Goal: Task Accomplishment & Management: Manage account settings

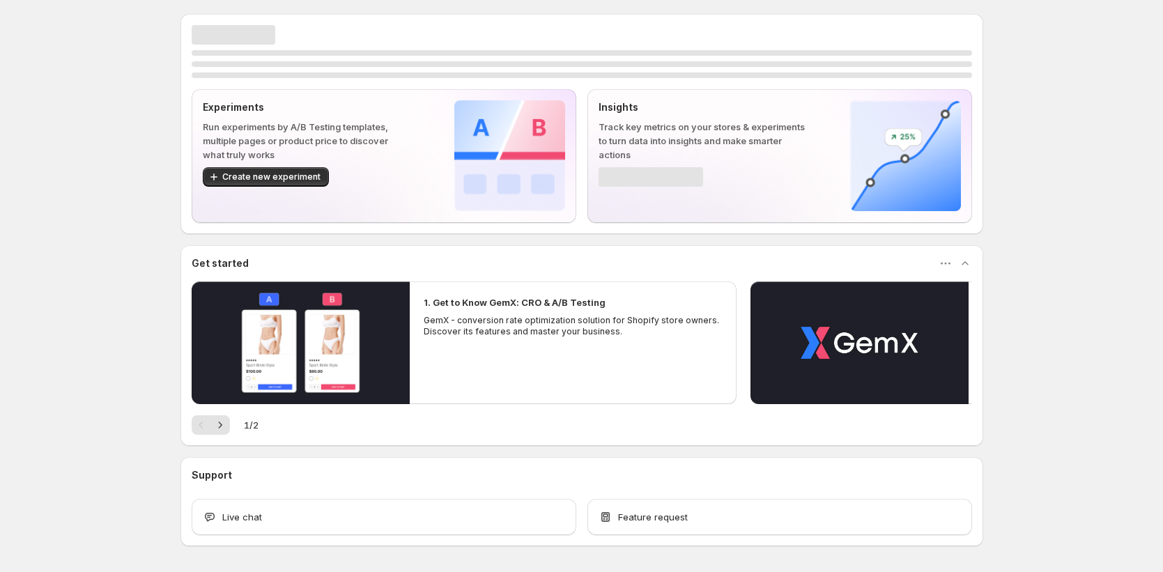
scroll to position [49, 0]
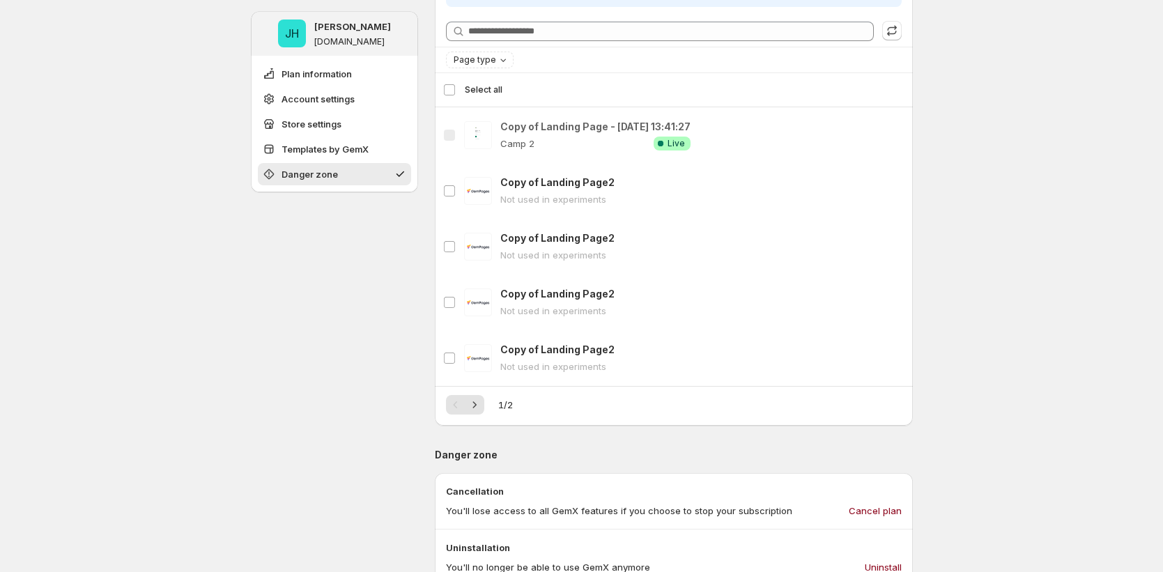
scroll to position [5, 0]
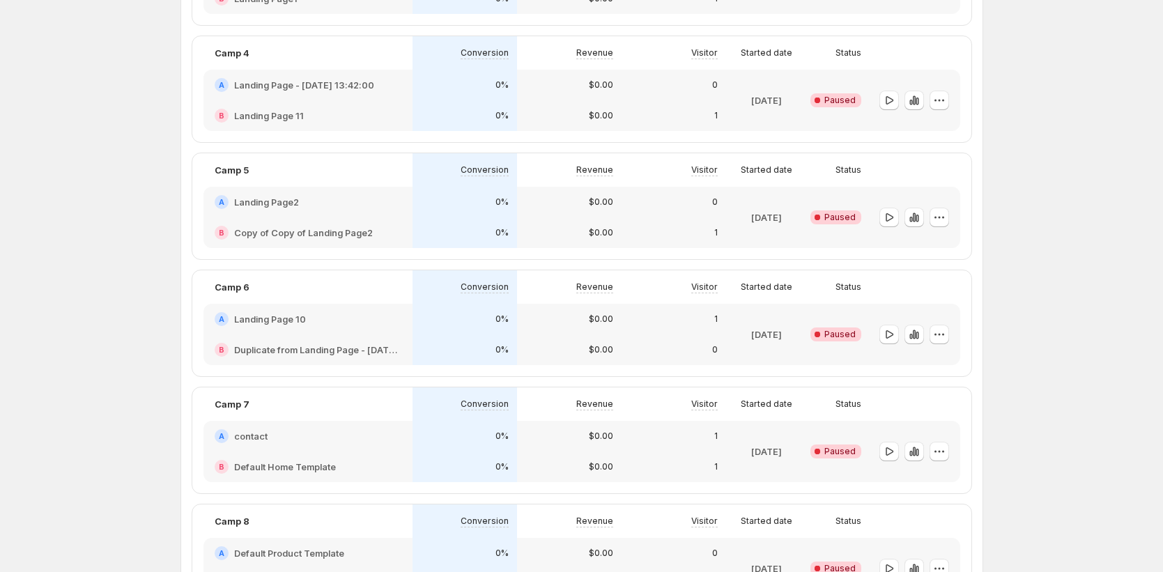
scroll to position [1322, 0]
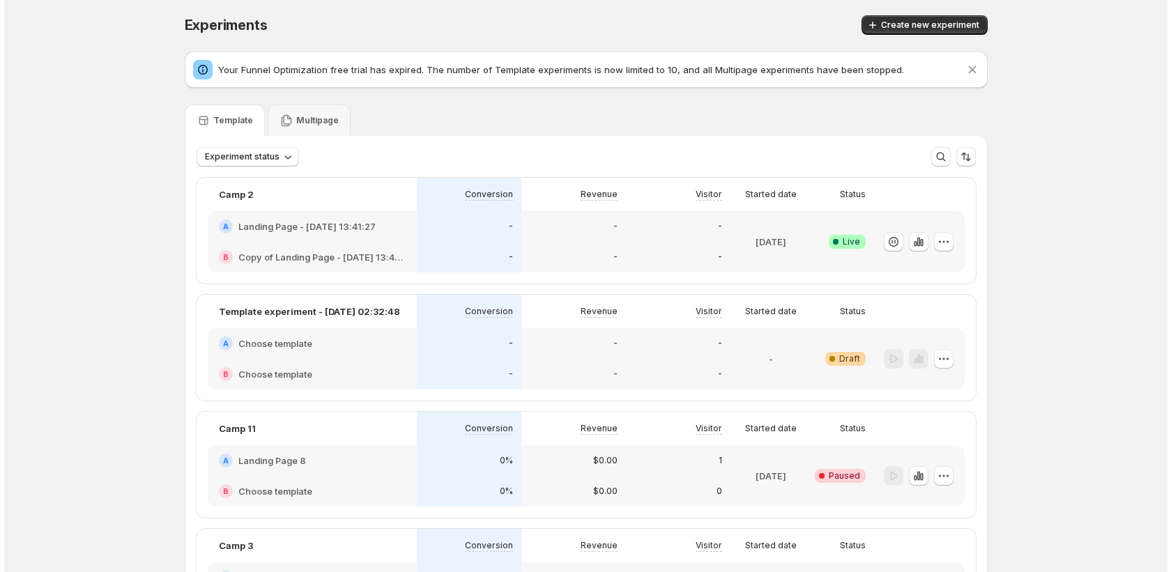
scroll to position [0, 0]
click at [471, 363] on div "-" at bounding box center [464, 375] width 105 height 31
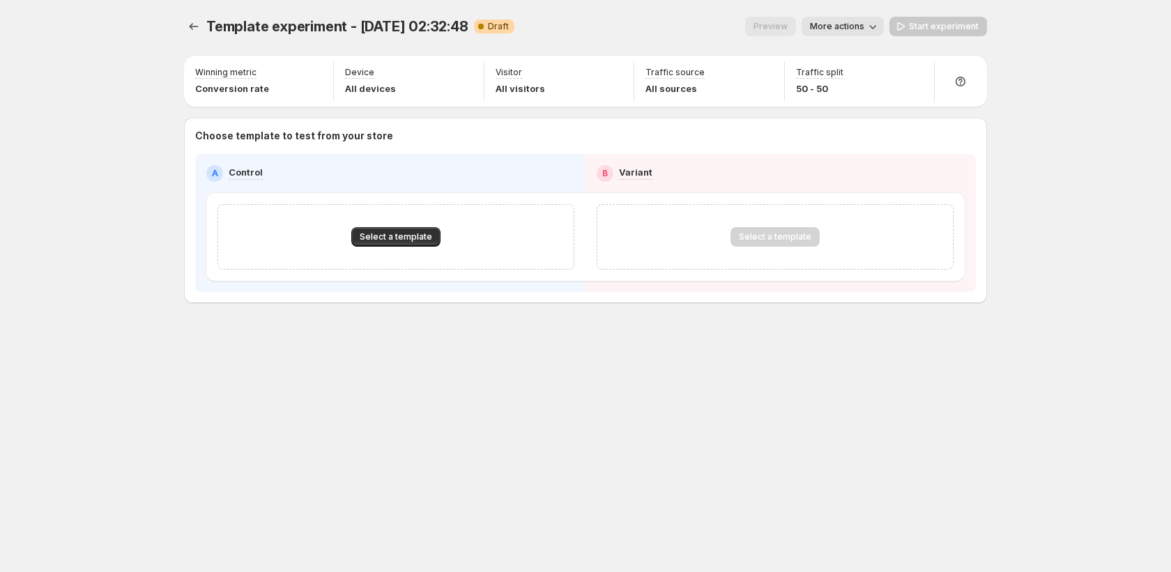
click at [403, 248] on div "Select a template" at bounding box center [395, 236] width 357 height 65
click at [406, 241] on span "Select a template" at bounding box center [396, 236] width 72 height 11
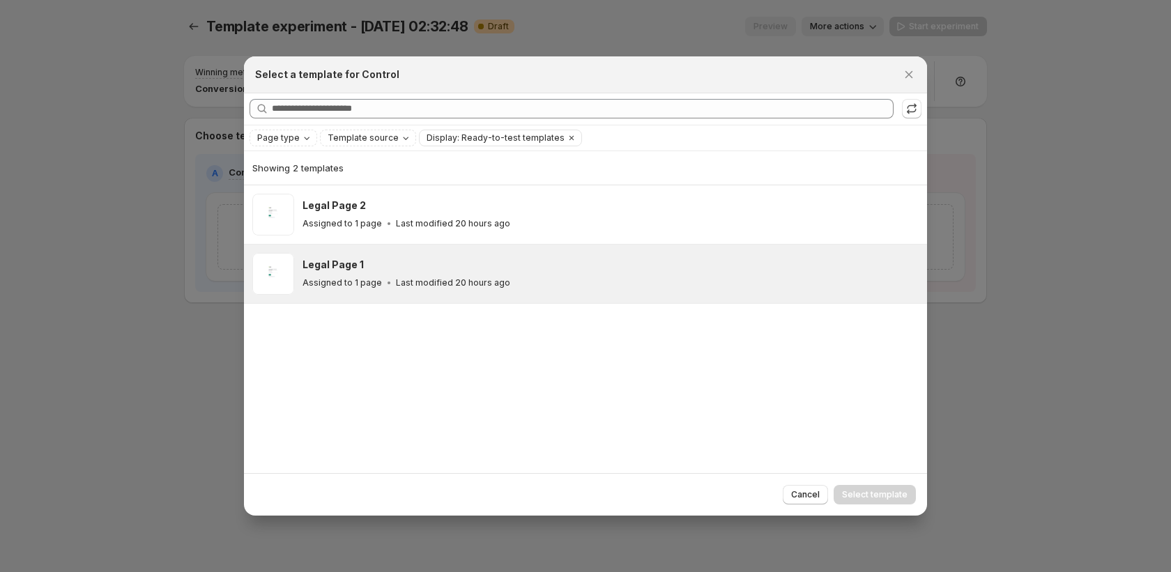
click at [410, 280] on p "Last modified 20 hours ago" at bounding box center [453, 282] width 114 height 11
click at [916, 77] on button "Close" at bounding box center [909, 75] width 20 height 20
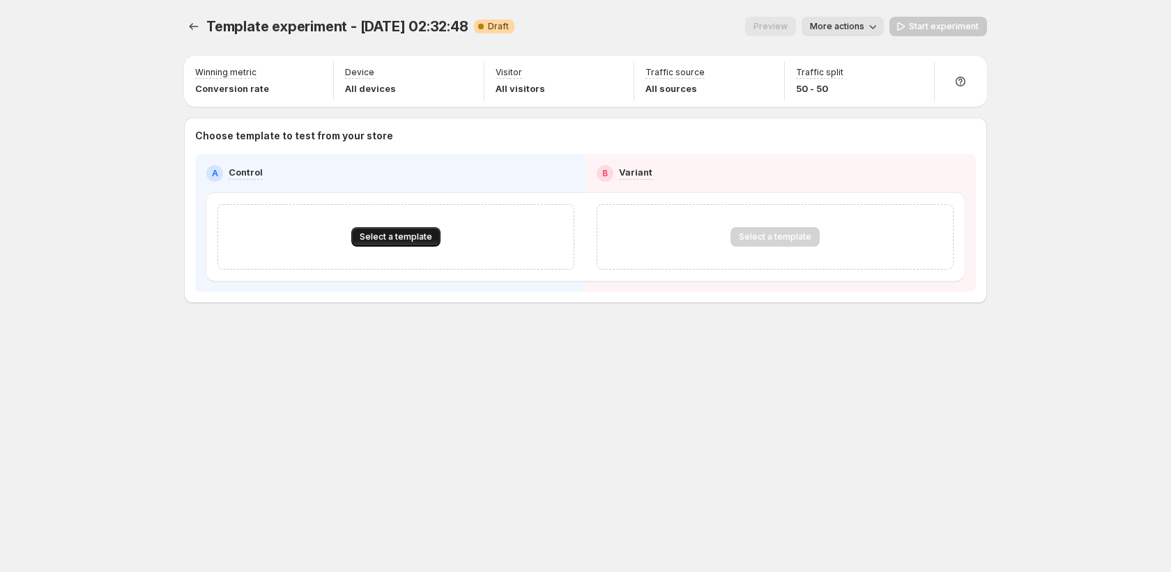
click at [393, 237] on span "Select a template" at bounding box center [396, 236] width 72 height 11
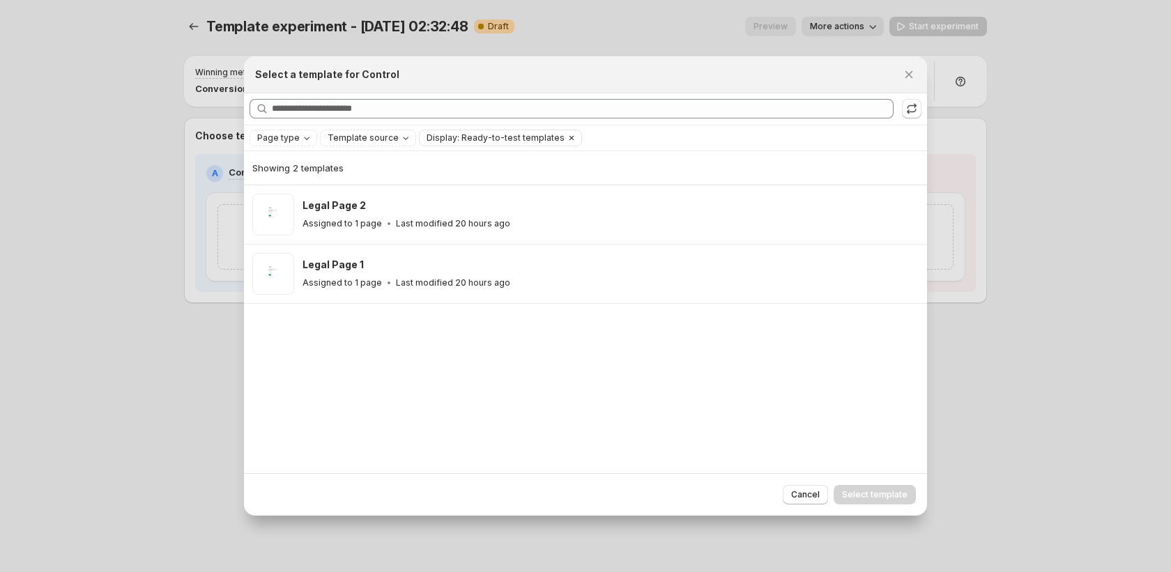
click at [566, 137] on icon "Clear" at bounding box center [571, 137] width 11 height 11
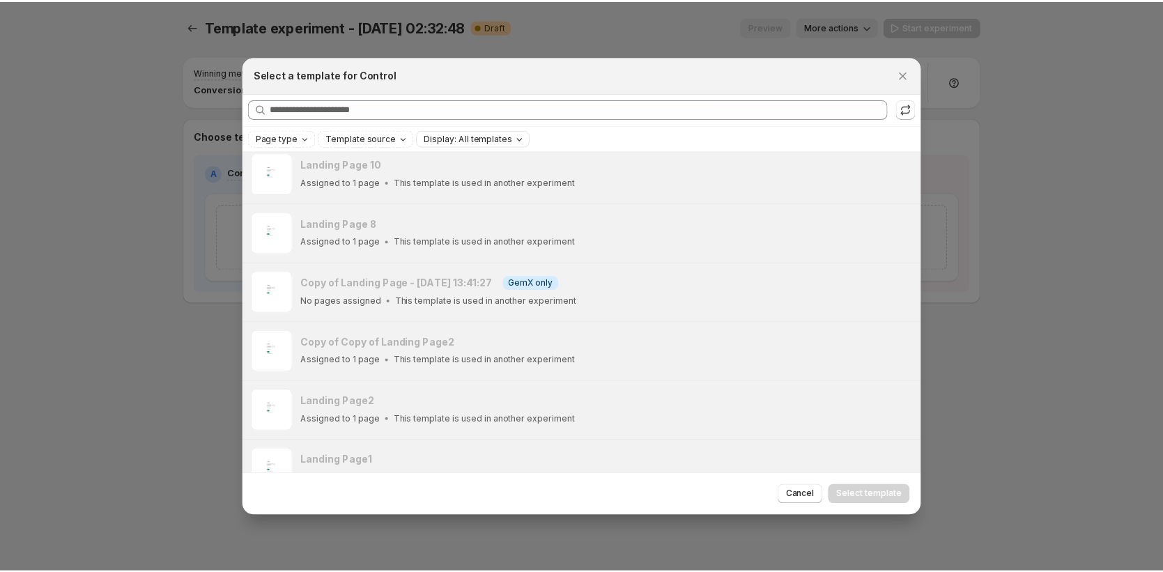
scroll to position [1605, 0]
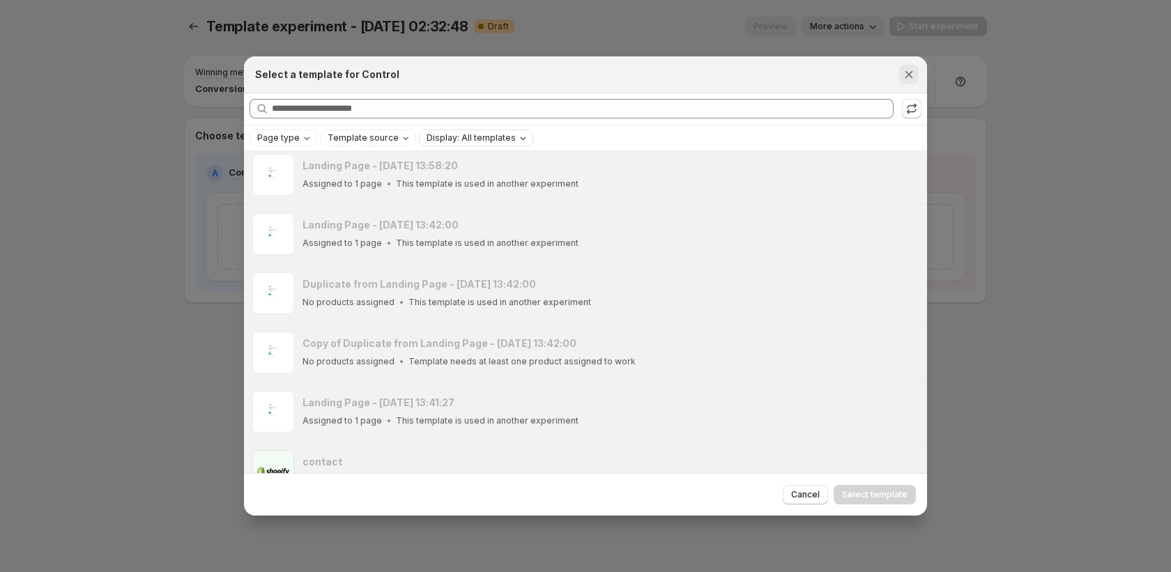
click at [909, 79] on icon "Close" at bounding box center [909, 75] width 14 height 14
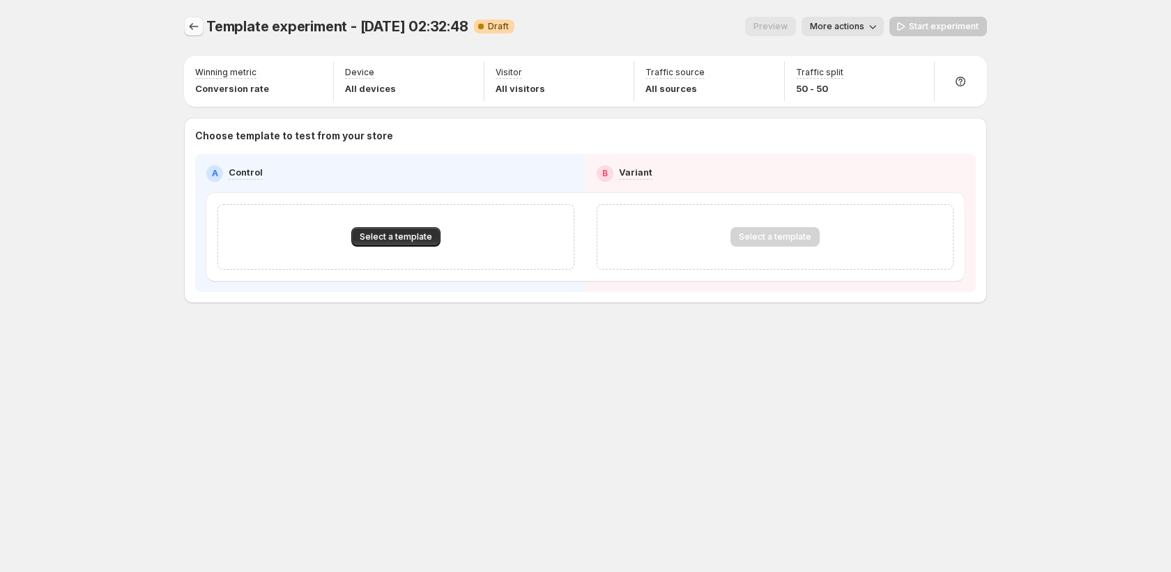
click at [187, 29] on icon "Experiments" at bounding box center [194, 27] width 14 height 14
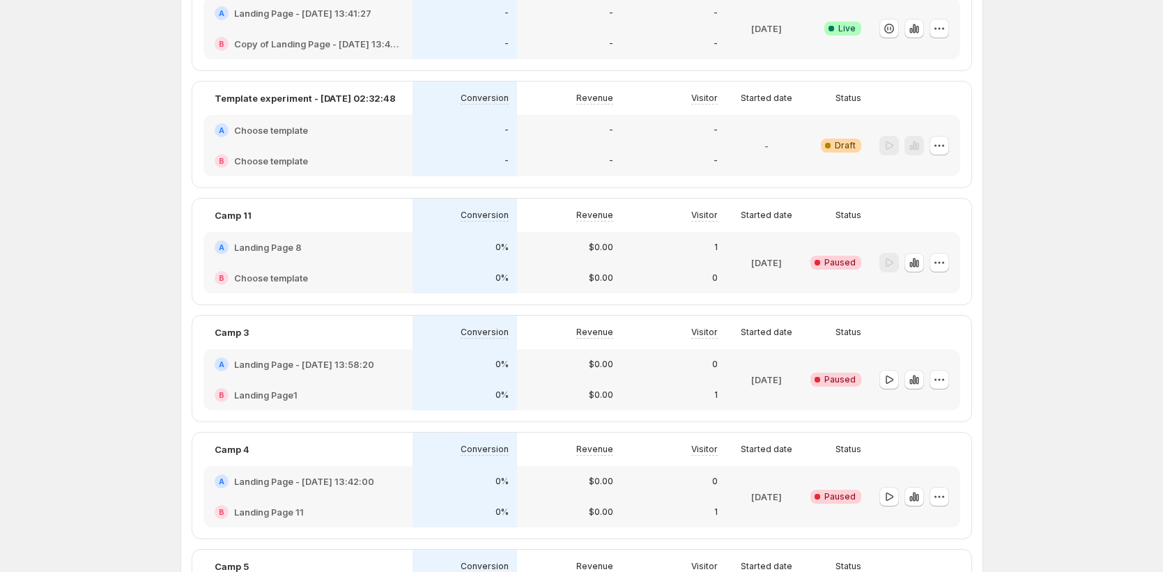
scroll to position [301, 0]
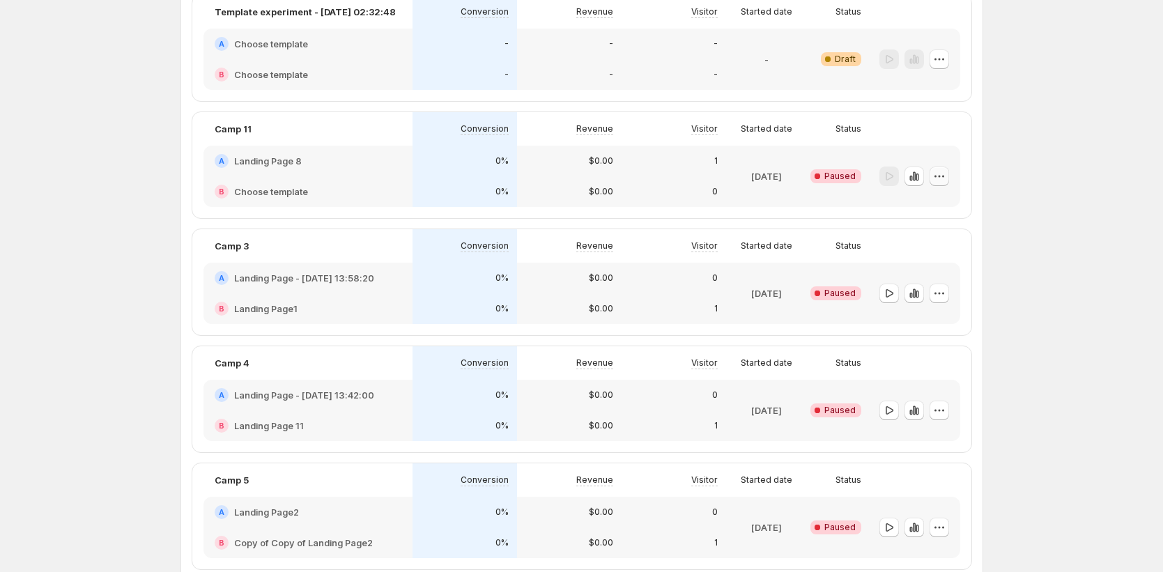
click at [941, 173] on icon "button" at bounding box center [939, 176] width 14 height 14
click at [840, 175] on span "Paused" at bounding box center [839, 176] width 31 height 11
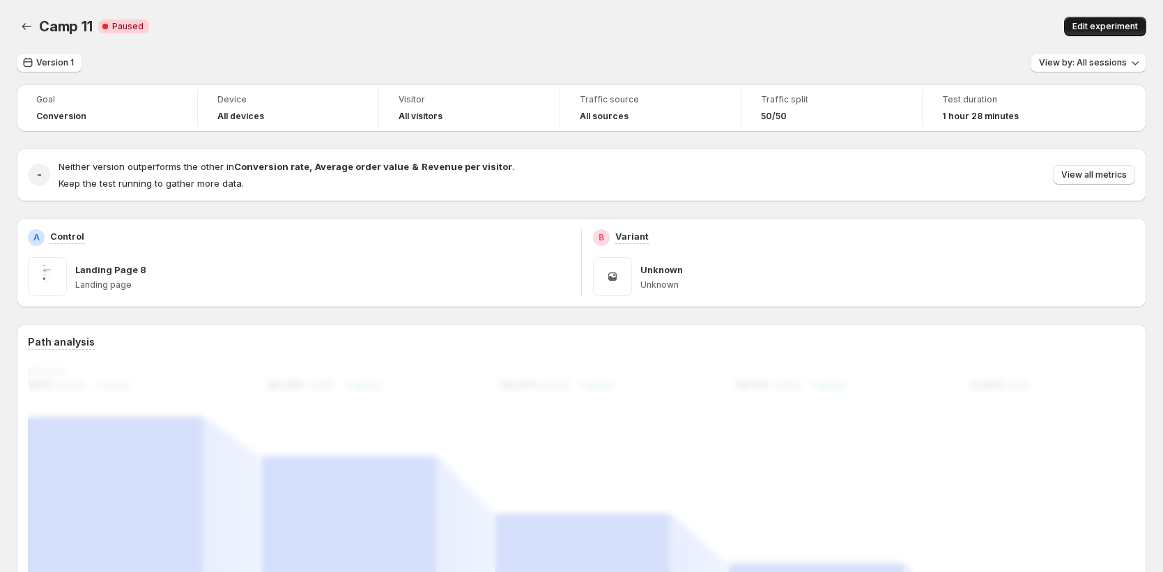
click at [1138, 28] on span "Edit experiment" at bounding box center [1104, 26] width 65 height 11
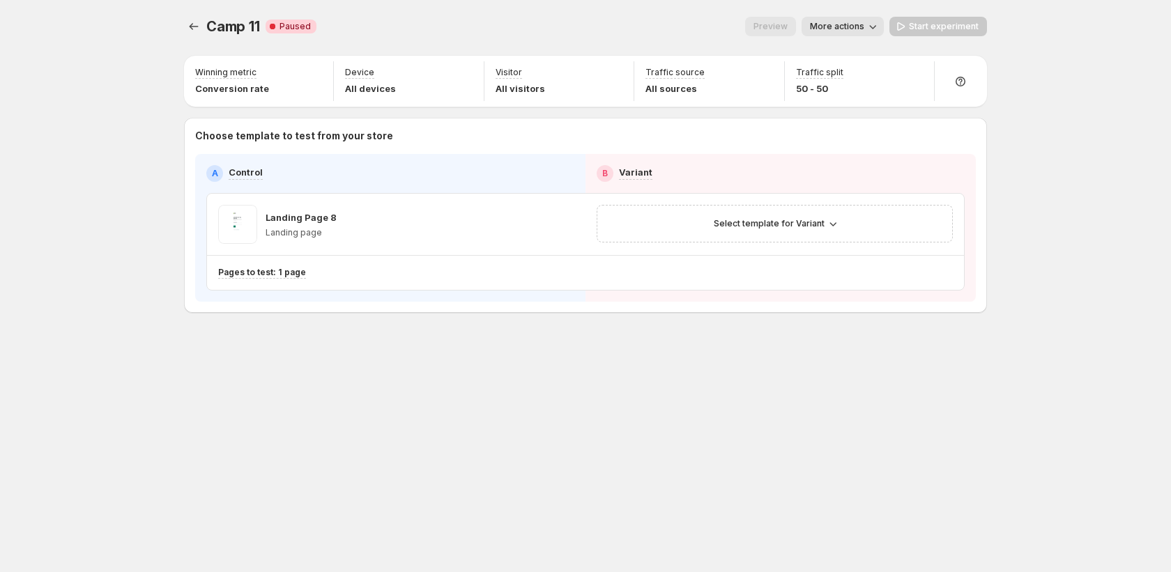
click at [858, 27] on span "More actions" at bounding box center [837, 26] width 54 height 11
click at [880, 133] on button "End experiment" at bounding box center [864, 126] width 109 height 22
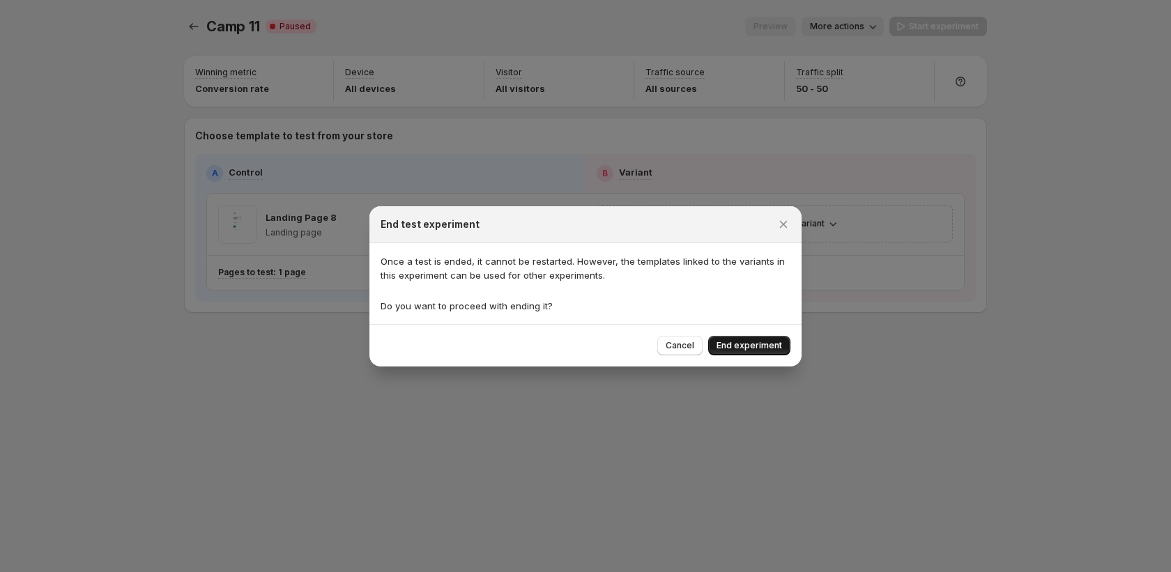
click at [737, 351] on button "End experiment" at bounding box center [749, 346] width 82 height 20
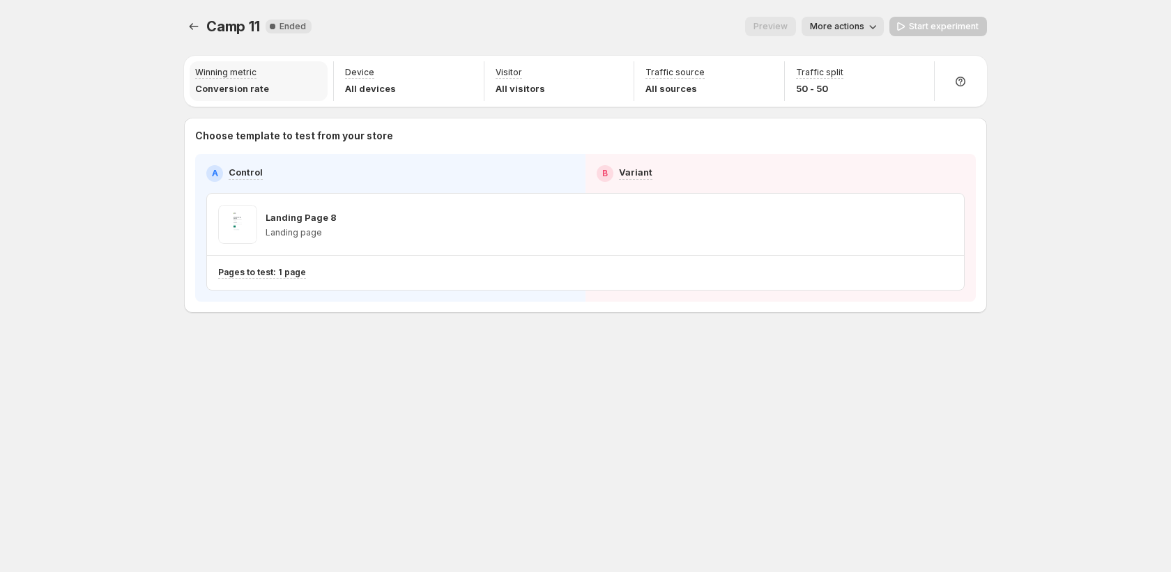
drag, startPoint x: 490, startPoint y: 245, endPoint x: 307, endPoint y: 71, distance: 252.8
click at [486, 240] on div "Landing Page 8 Landing page" at bounding box center [396, 224] width 378 height 61
click at [196, 28] on icon "Experiments" at bounding box center [194, 27] width 14 height 14
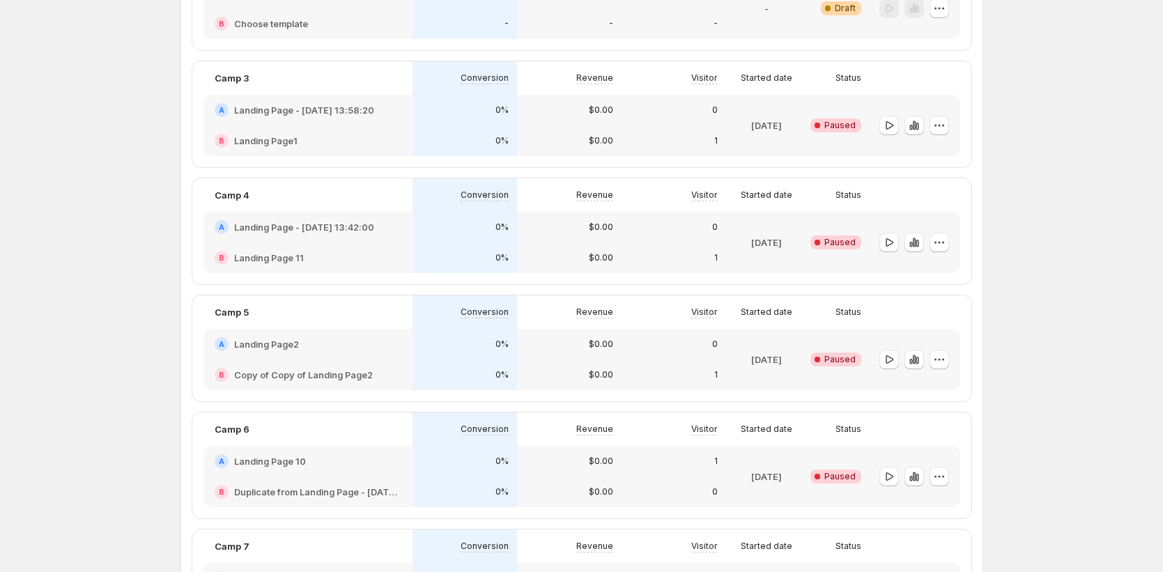
scroll to position [369, 0]
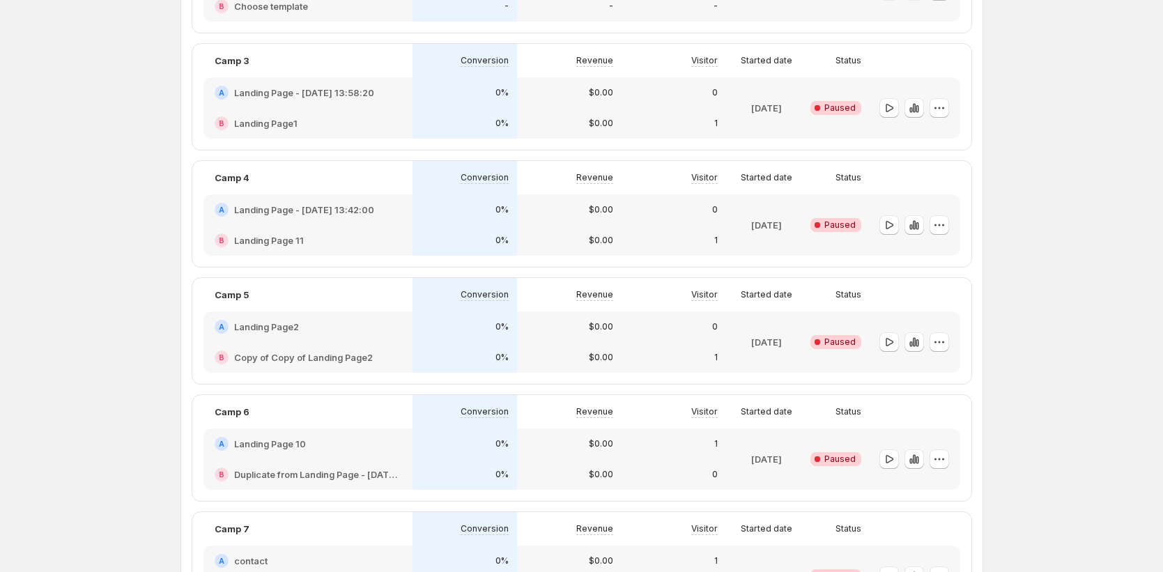
click at [373, 208] on h2 "Landing Page - Sep 11, 13:42:00" at bounding box center [304, 210] width 140 height 14
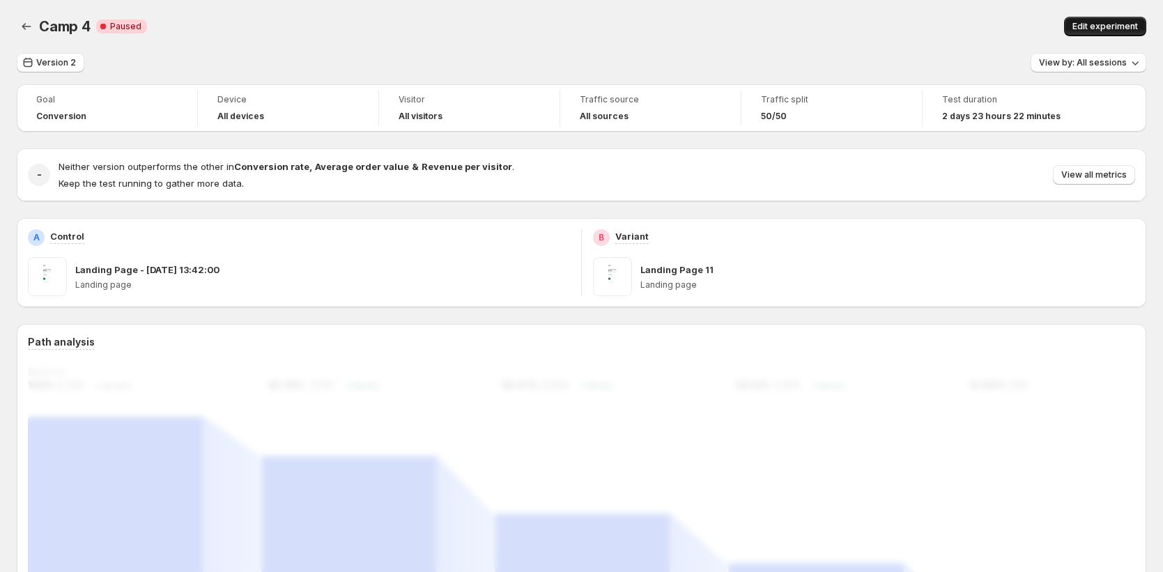
drag, startPoint x: 1083, startPoint y: 25, endPoint x: 1090, endPoint y: 22, distance: 7.8
click at [1090, 22] on span "Edit experiment" at bounding box center [1104, 26] width 65 height 11
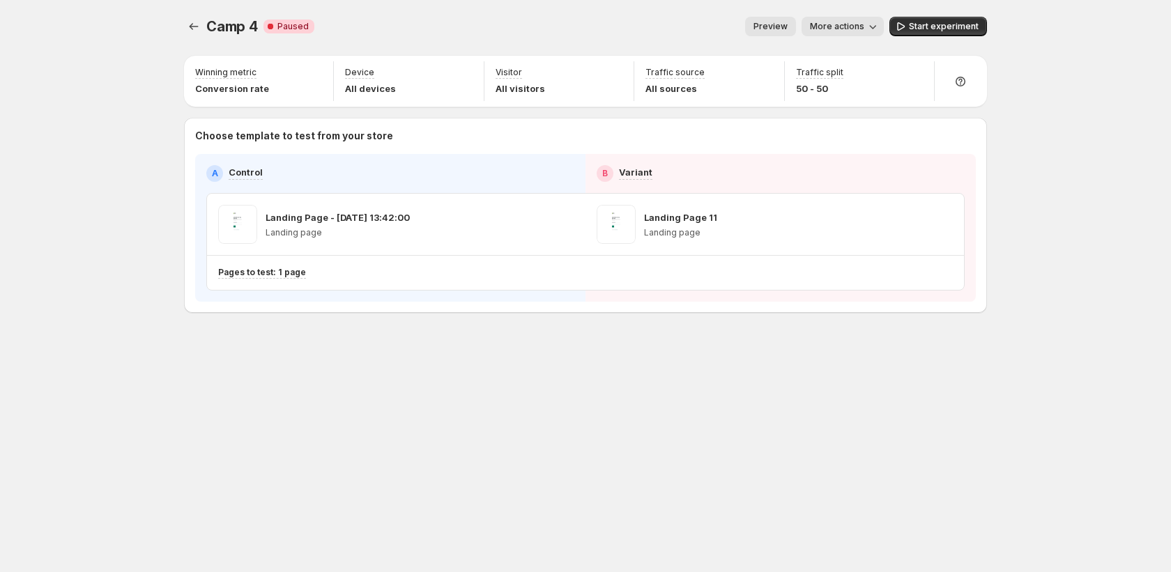
click at [867, 35] on button "More actions" at bounding box center [842, 27] width 82 height 20
click at [845, 130] on span "End experiment" at bounding box center [867, 126] width 68 height 11
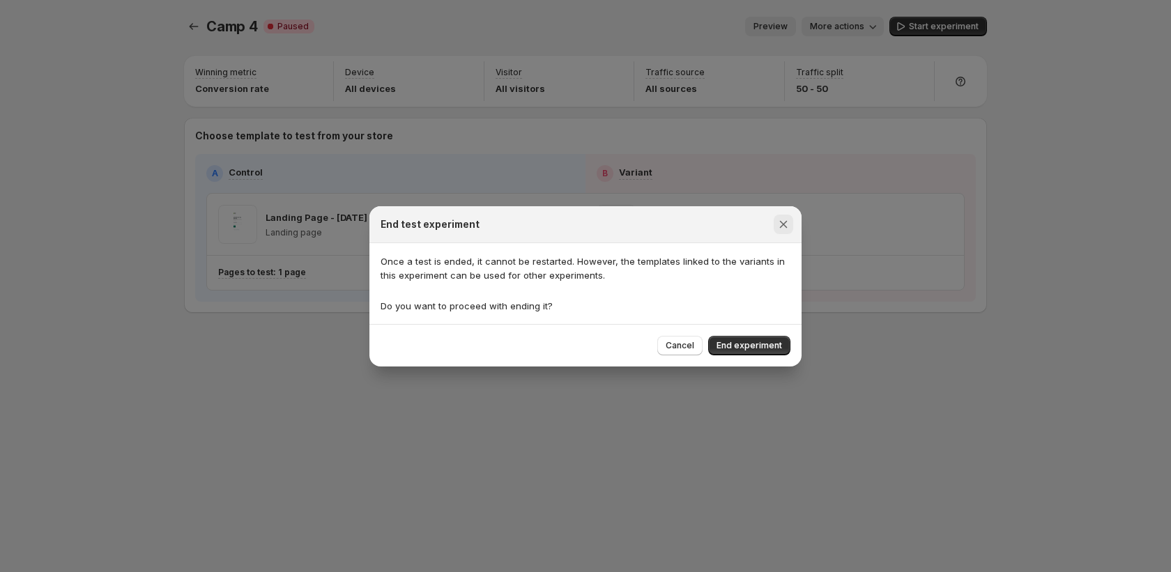
click at [780, 222] on icon "Close" at bounding box center [783, 224] width 14 height 14
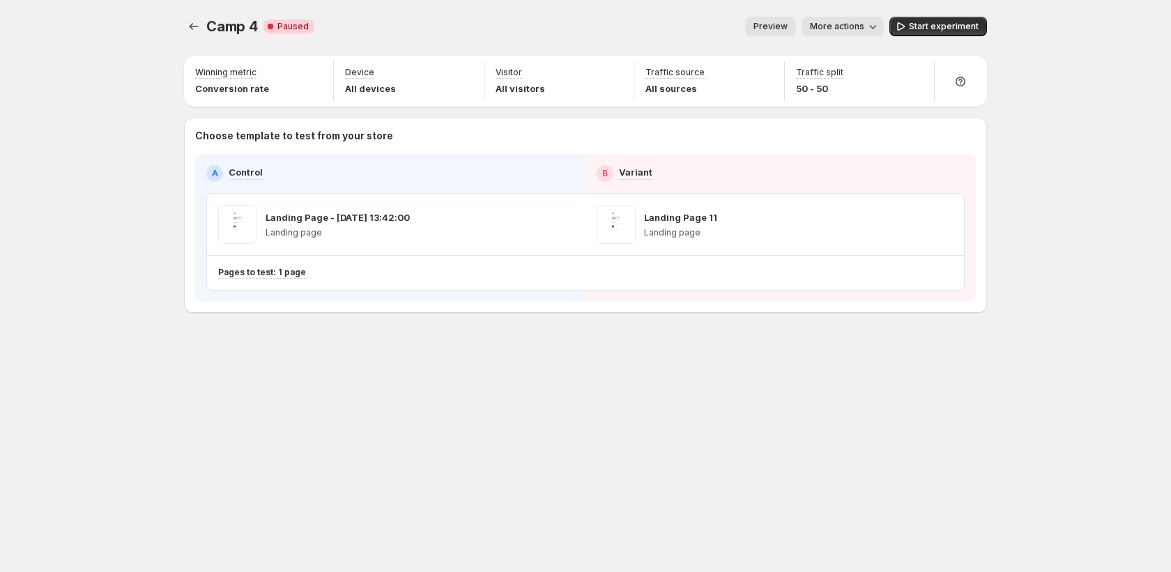
click at [870, 22] on icon "button" at bounding box center [872, 27] width 14 height 14
click at [856, 131] on span "End experiment" at bounding box center [867, 126] width 68 height 11
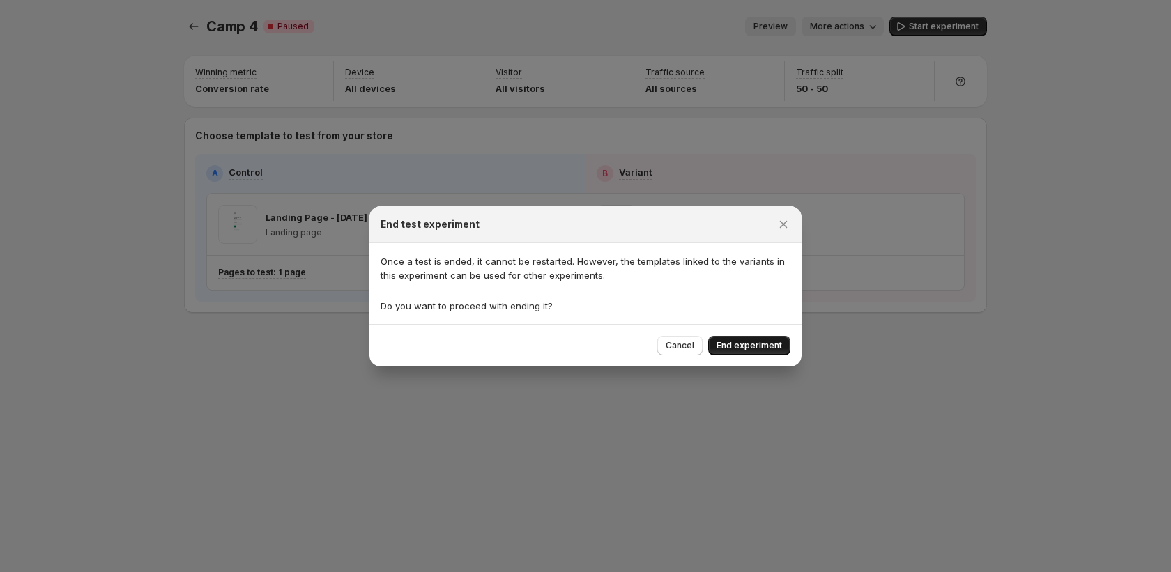
click at [778, 347] on span "End experiment" at bounding box center [748, 345] width 65 height 11
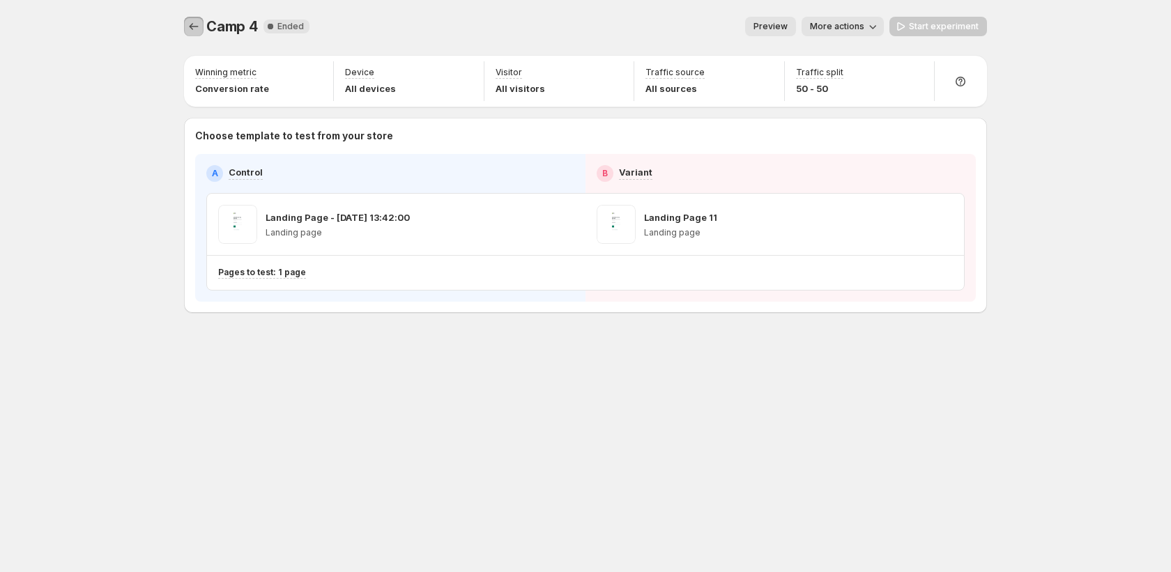
click at [188, 15] on div "Camp 4. This page is ready Camp 4 New Complete Ended Preview More actions More …" at bounding box center [585, 26] width 803 height 53
click at [188, 26] on icon "Experiments" at bounding box center [194, 27] width 14 height 14
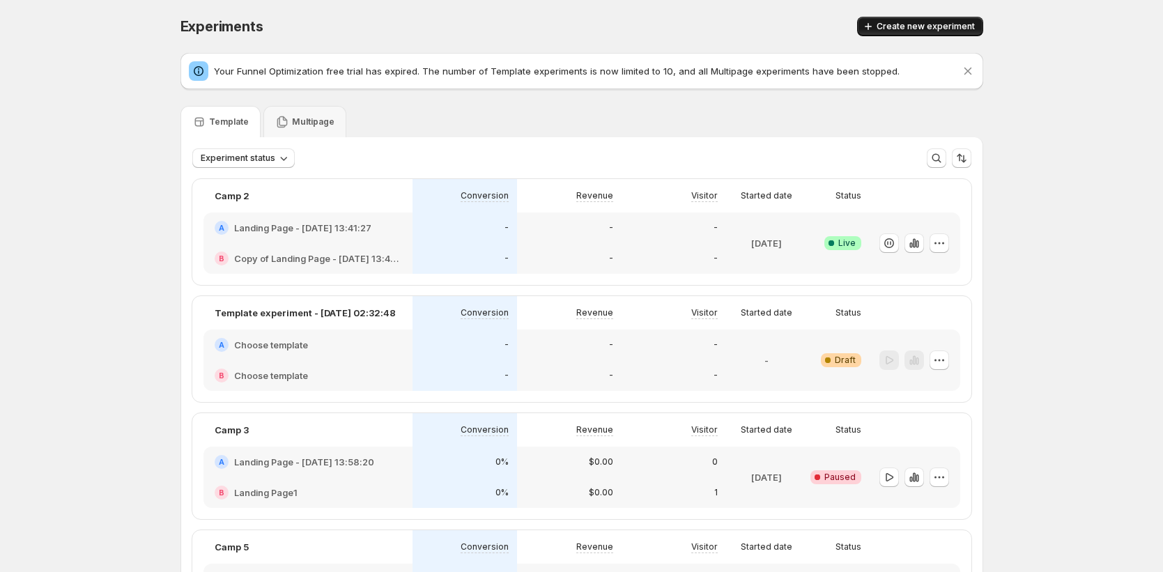
click at [920, 22] on span "Create new experiment" at bounding box center [926, 26] width 98 height 11
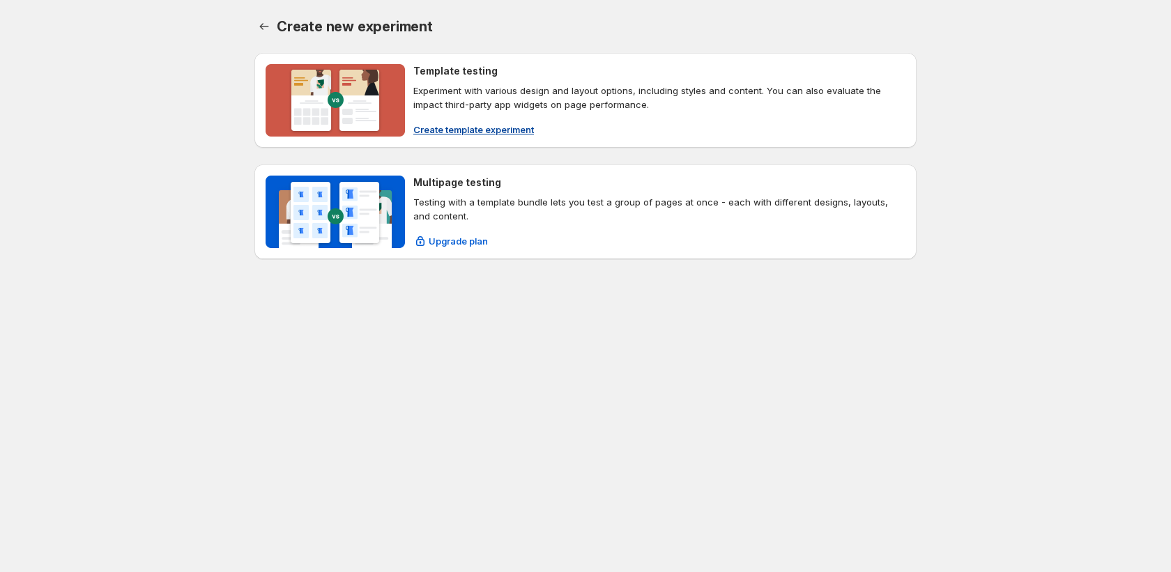
click at [500, 134] on span "Create template experiment" at bounding box center [473, 130] width 121 height 14
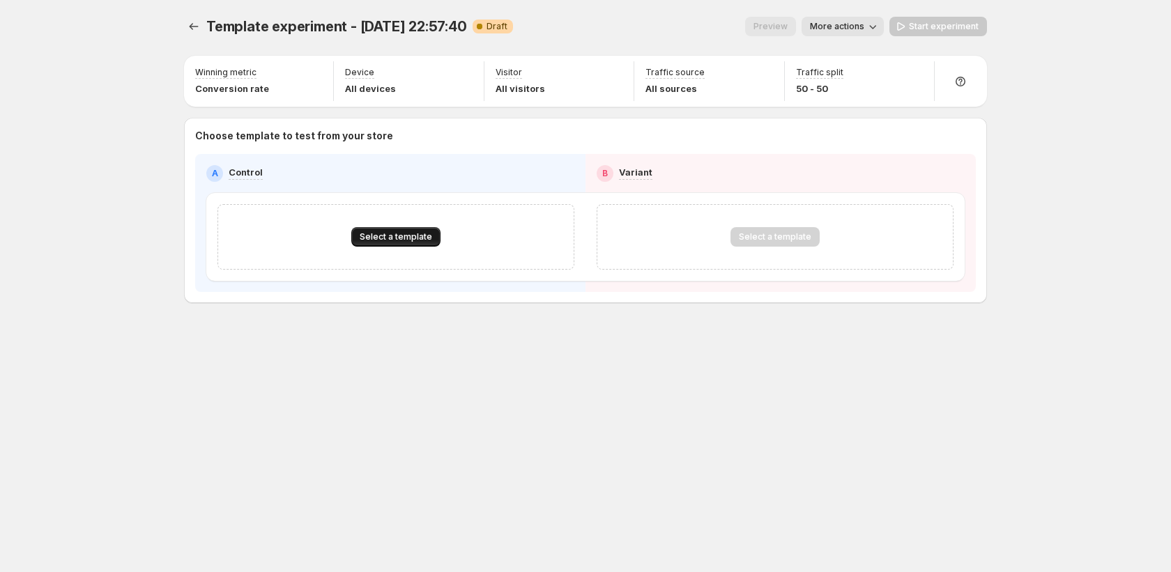
click at [414, 240] on span "Select a template" at bounding box center [396, 236] width 72 height 11
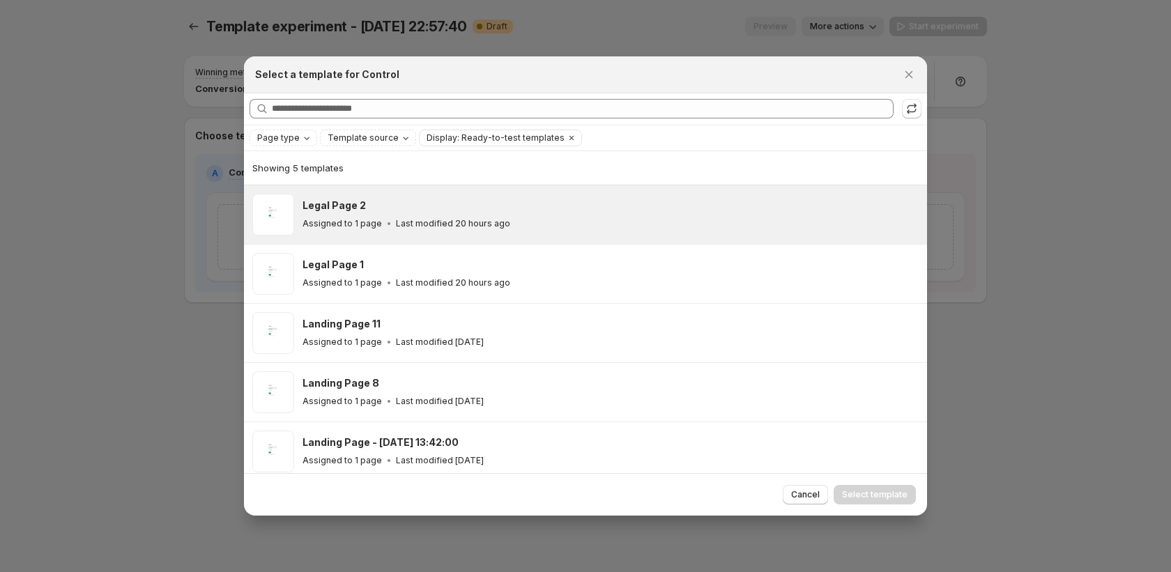
click at [391, 229] on icon ":r14g:" at bounding box center [389, 224] width 14 height 14
click at [893, 495] on span "Select template" at bounding box center [874, 494] width 65 height 11
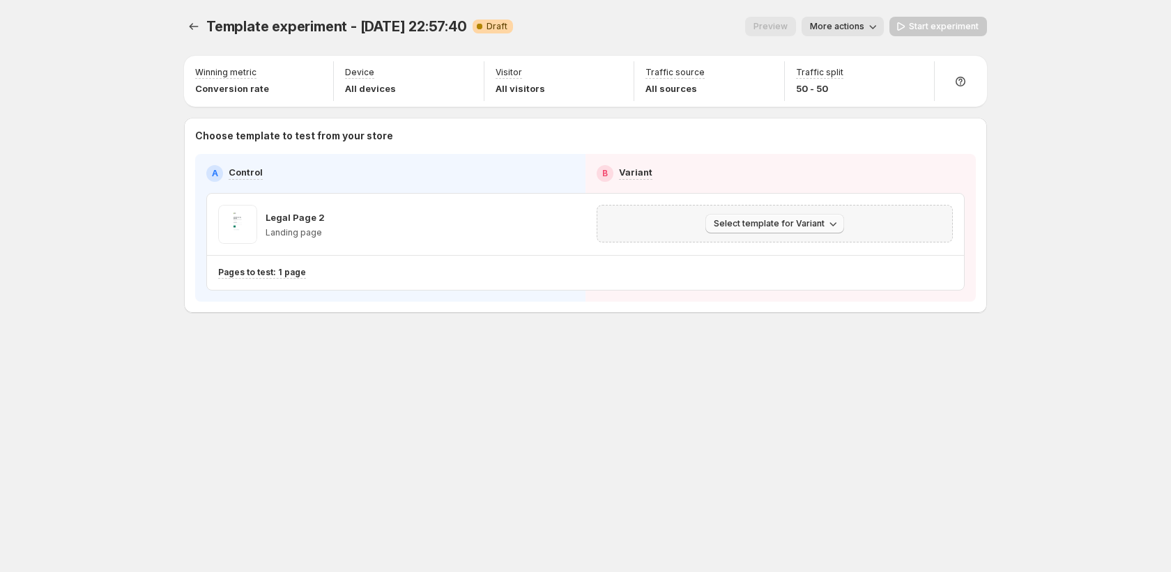
click at [798, 223] on span "Select template for Variant" at bounding box center [768, 223] width 111 height 11
click at [785, 277] on span "Create Variant based on Control" at bounding box center [777, 276] width 142 height 11
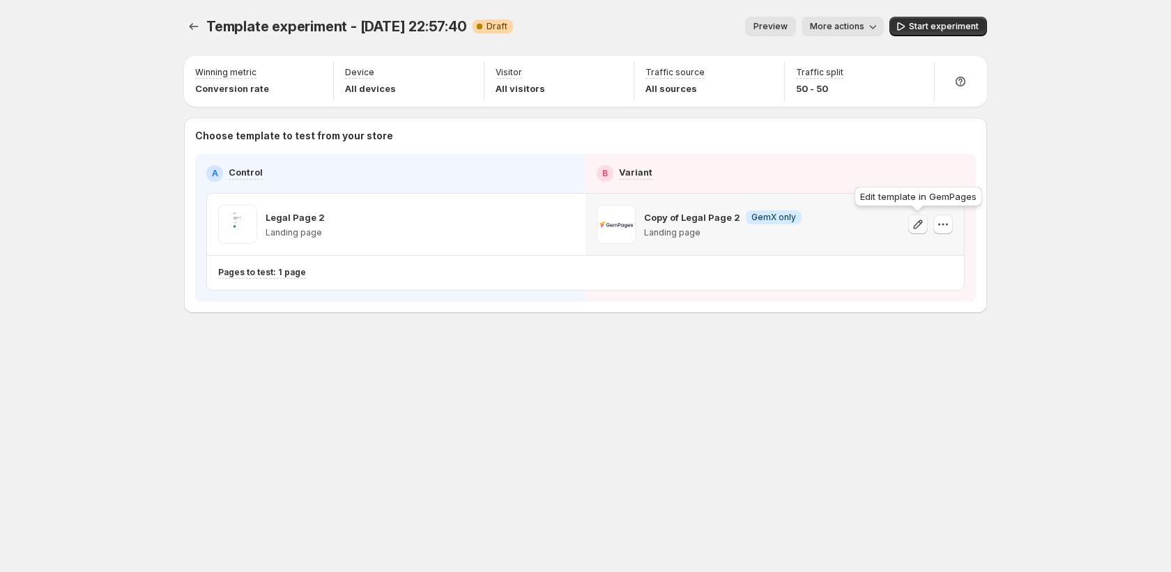
click at [922, 226] on icon "button" at bounding box center [918, 224] width 14 height 14
click at [918, 225] on icon "button" at bounding box center [918, 224] width 14 height 14
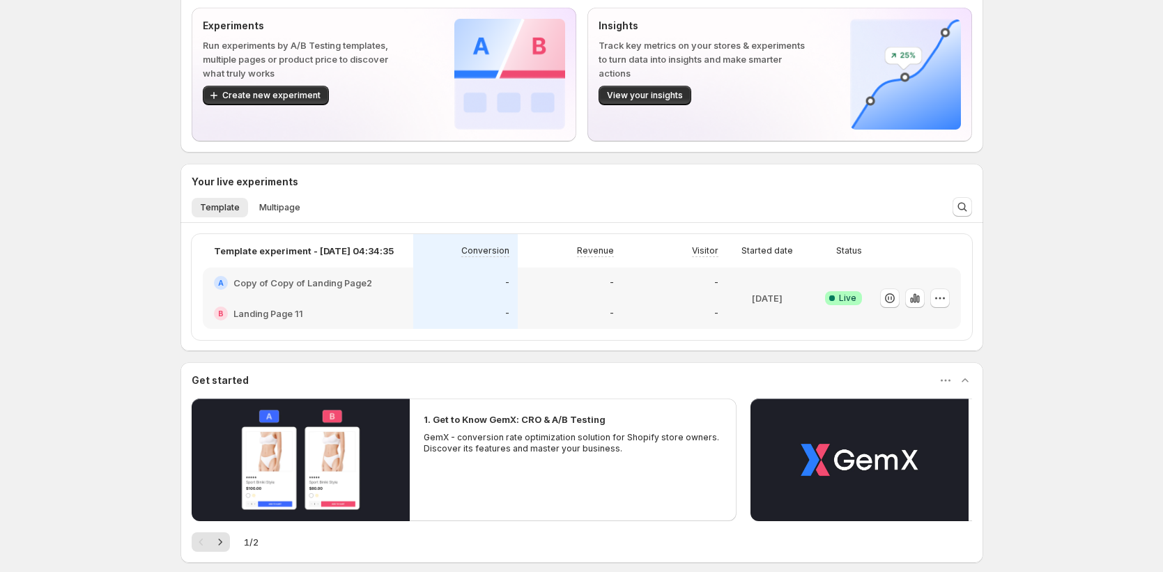
scroll to position [61, 0]
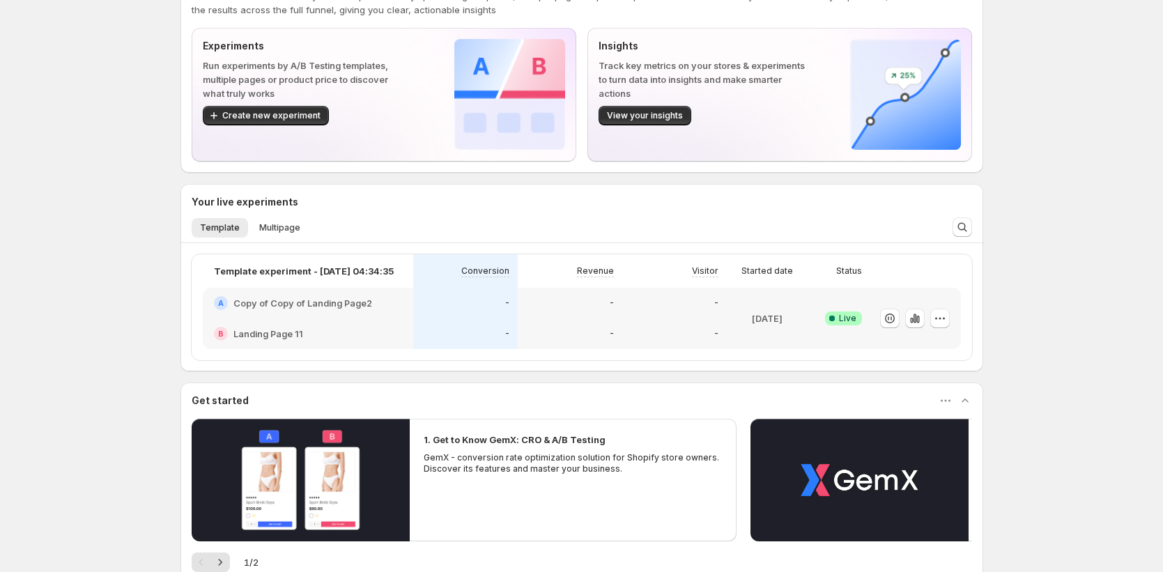
click at [109, 353] on div "Welcome to GemX, [PERSON_NAME] Funnel Optimization GemX: CRO & A/B Test lets yo…" at bounding box center [581, 349] width 1163 height 820
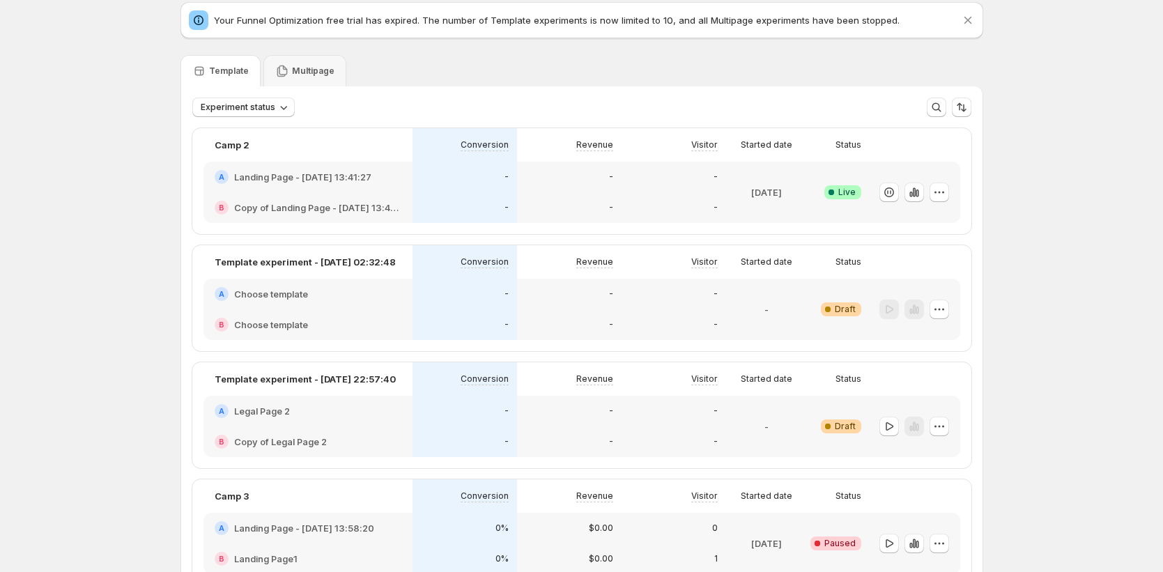
scroll to position [91, 0]
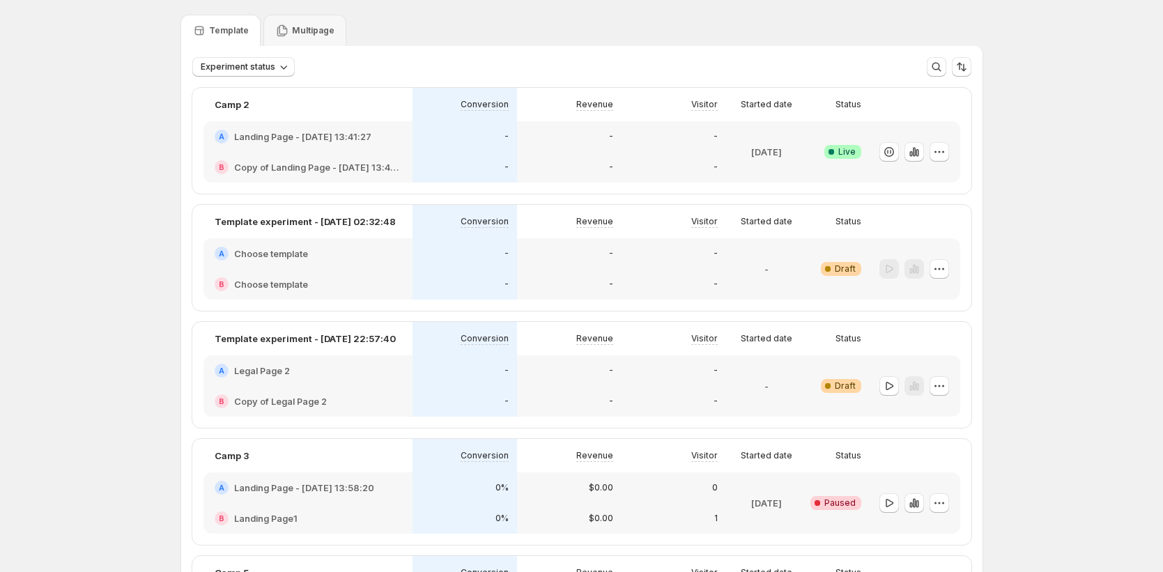
click at [401, 259] on div "A Choose template" at bounding box center [308, 254] width 187 height 14
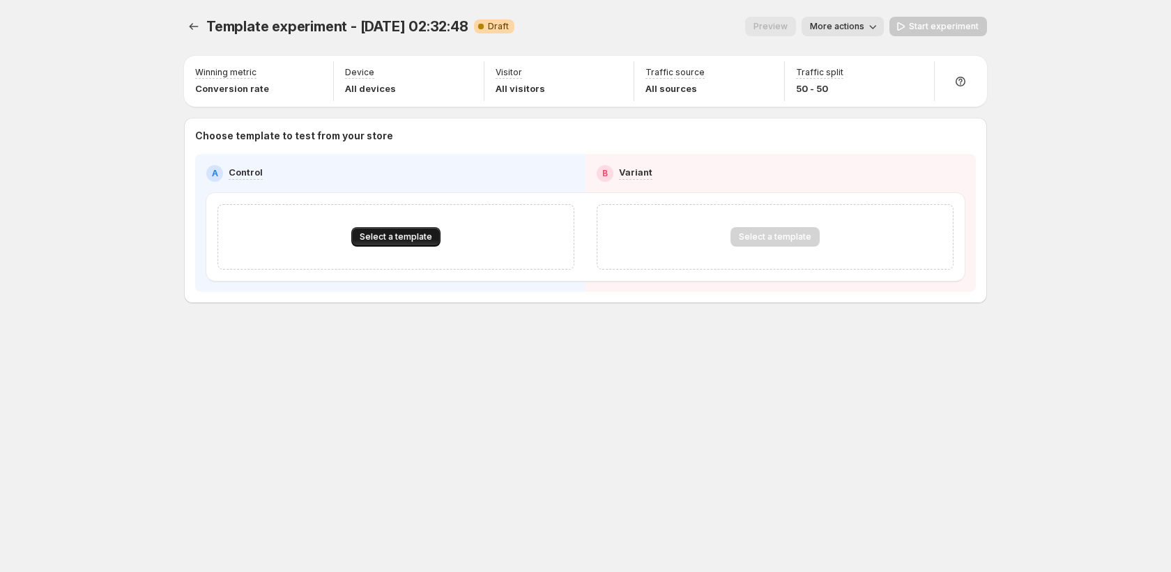
click at [392, 242] on span "Select a template" at bounding box center [396, 236] width 72 height 11
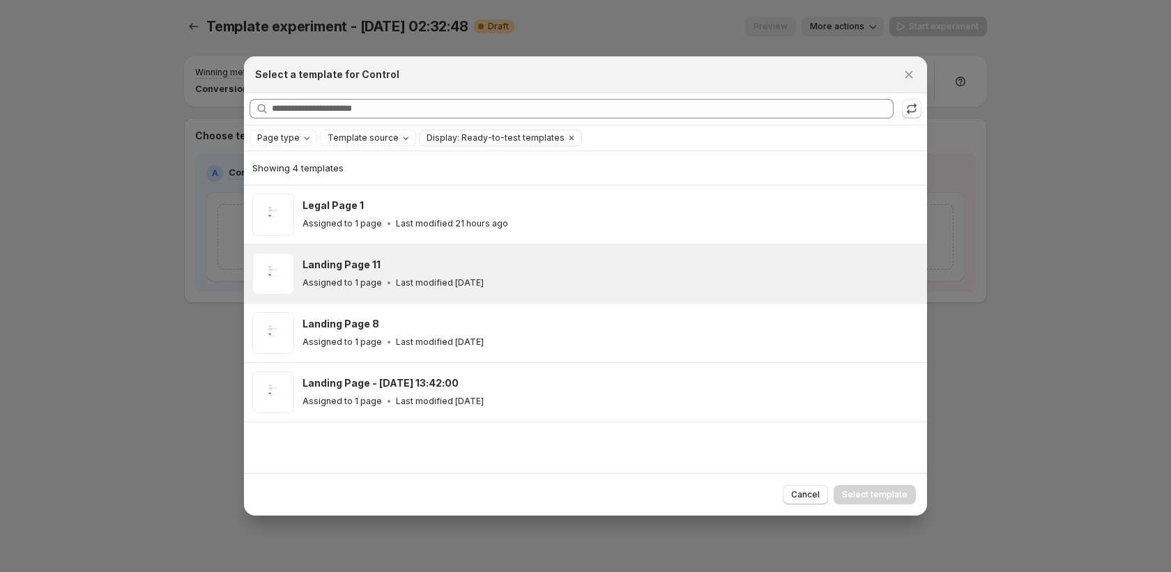
click at [399, 270] on div "Landing Page 11" at bounding box center [608, 265] width 612 height 14
click at [874, 495] on span "Select template" at bounding box center [874, 494] width 65 height 11
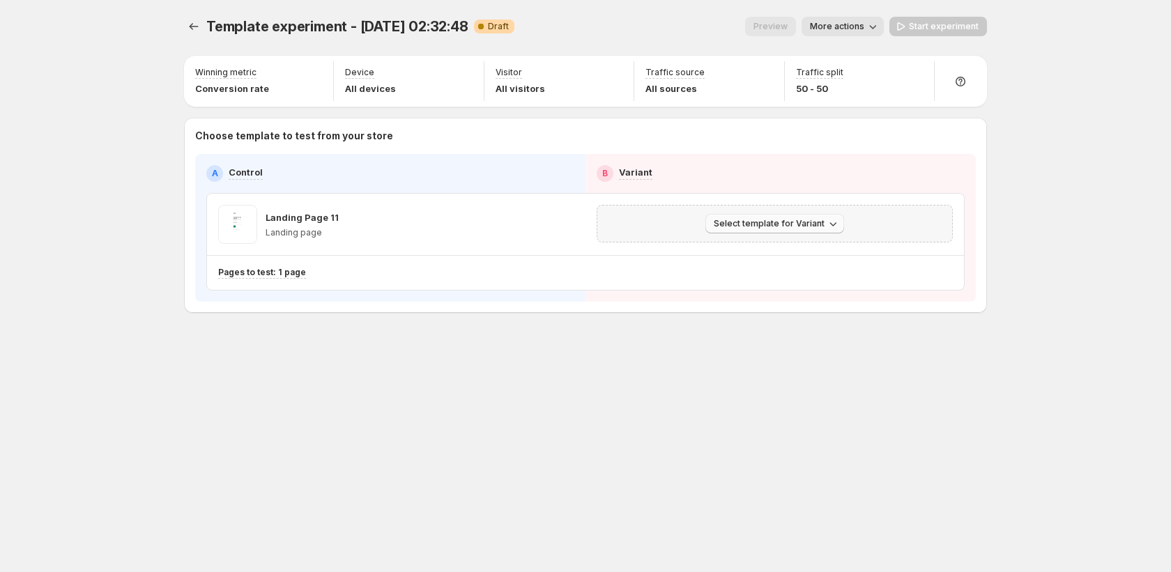
click at [760, 226] on span "Select template for Variant" at bounding box center [768, 223] width 111 height 11
click at [768, 278] on span "Create Variant based on Control" at bounding box center [777, 276] width 142 height 11
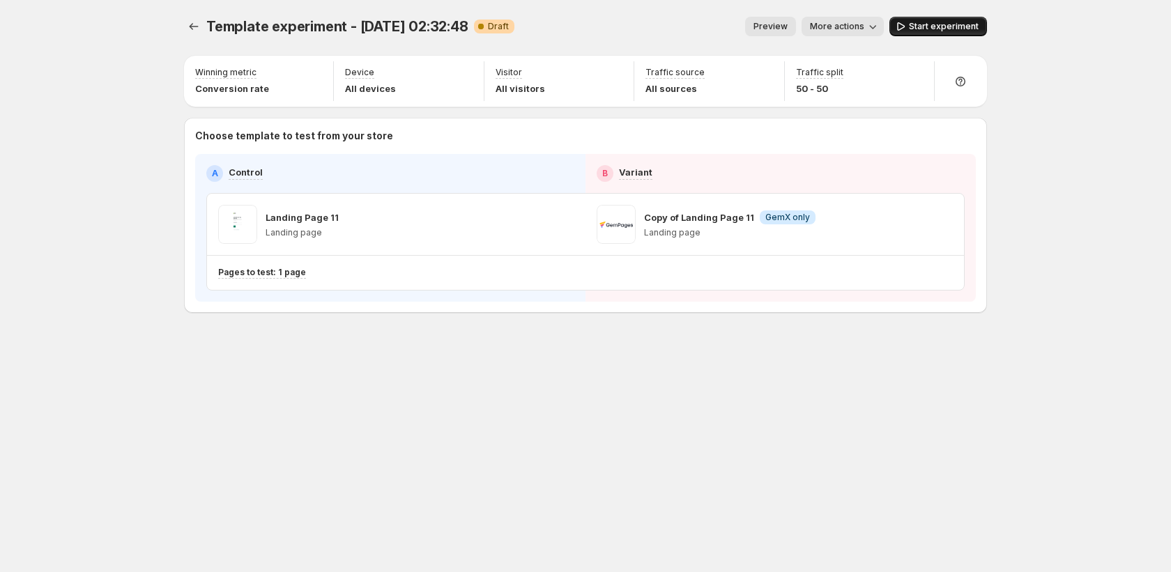
click at [913, 26] on span "Start experiment" at bounding box center [944, 26] width 70 height 11
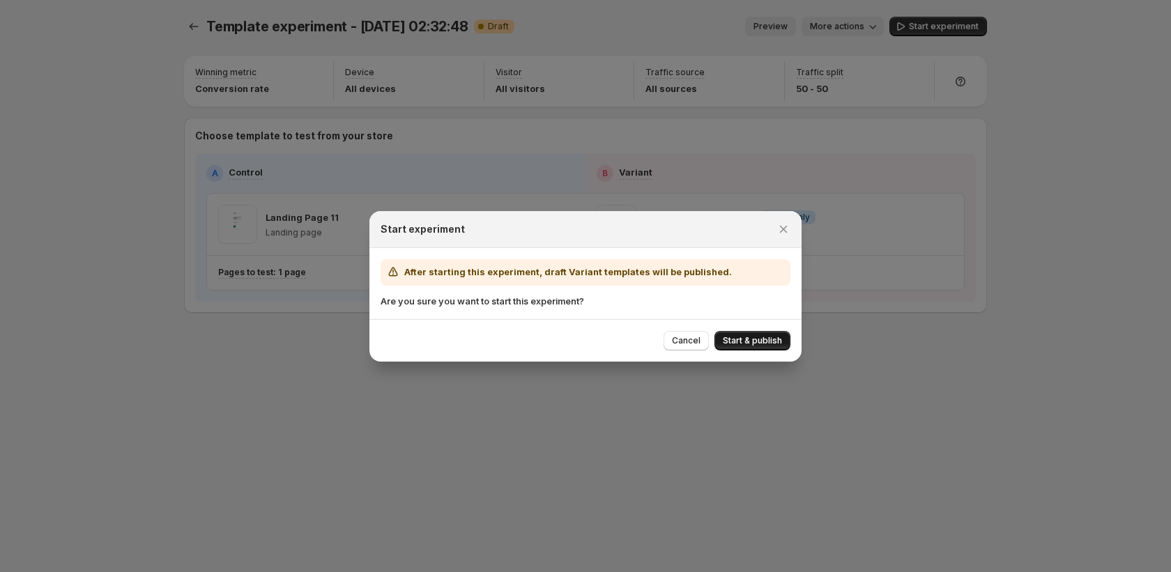
click at [758, 344] on span "Start & publish" at bounding box center [752, 340] width 59 height 11
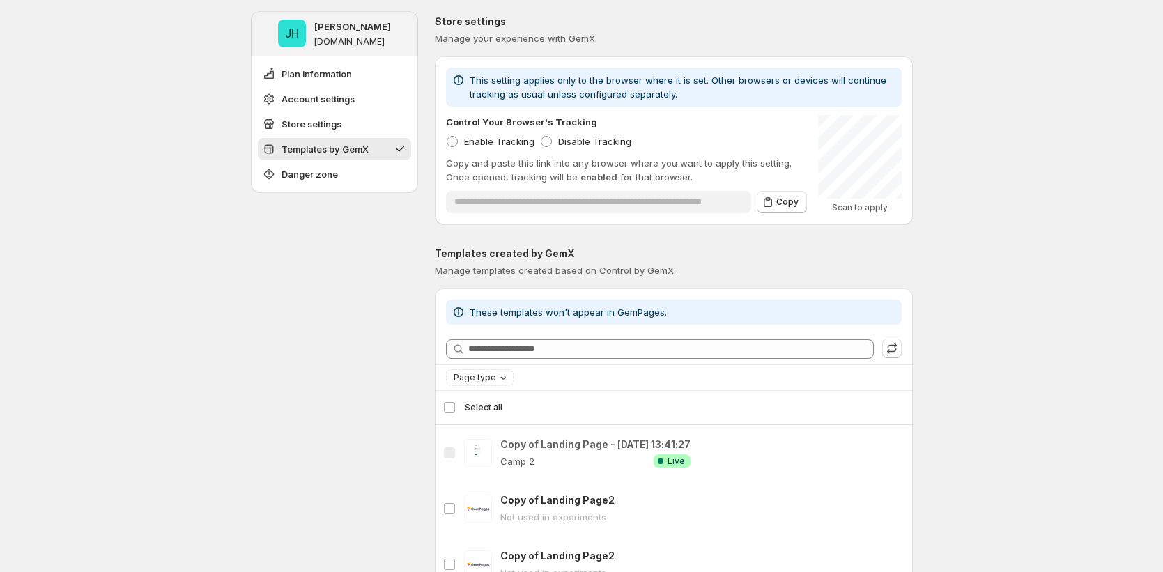
scroll to position [653, 0]
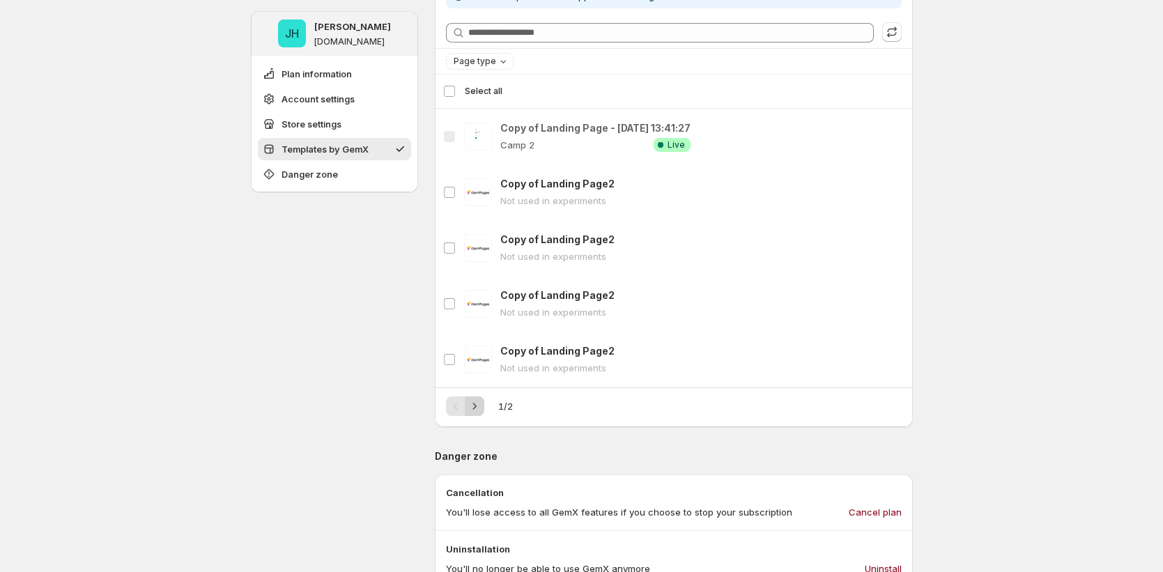
click at [479, 407] on icon "Next" at bounding box center [475, 406] width 14 height 14
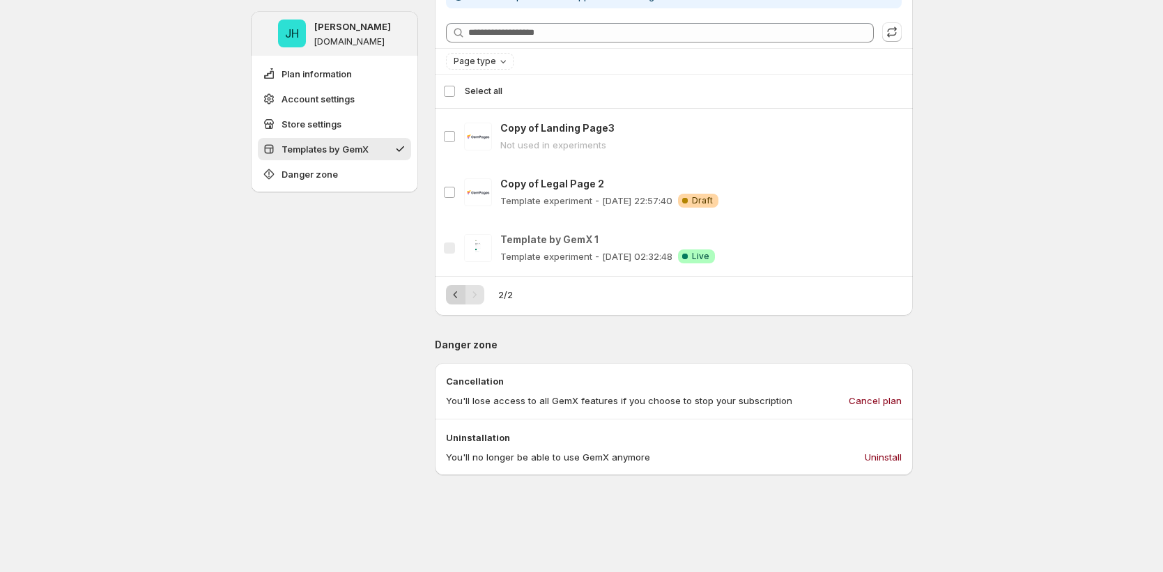
click at [456, 295] on icon "Previous" at bounding box center [456, 295] width 14 height 14
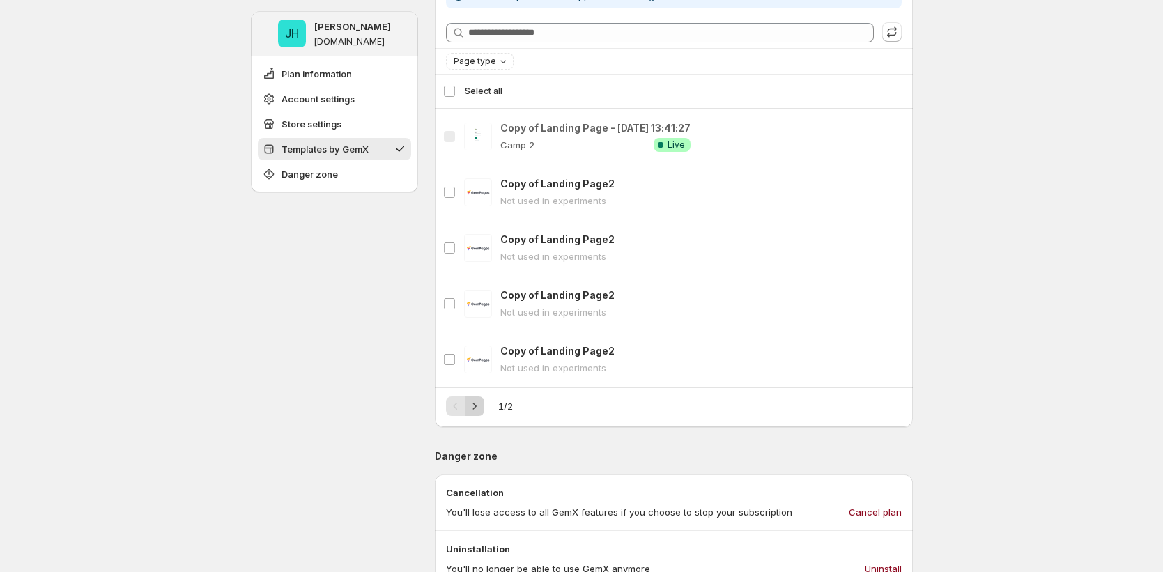
click at [479, 403] on icon "Next" at bounding box center [475, 406] width 14 height 14
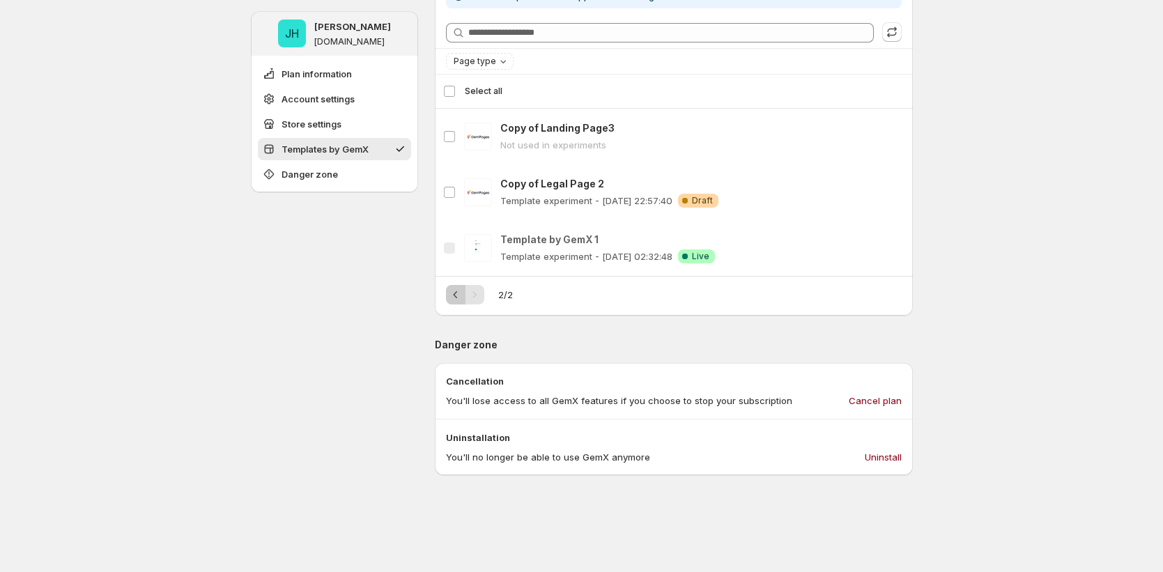
click at [454, 298] on icon "Previous" at bounding box center [456, 295] width 14 height 14
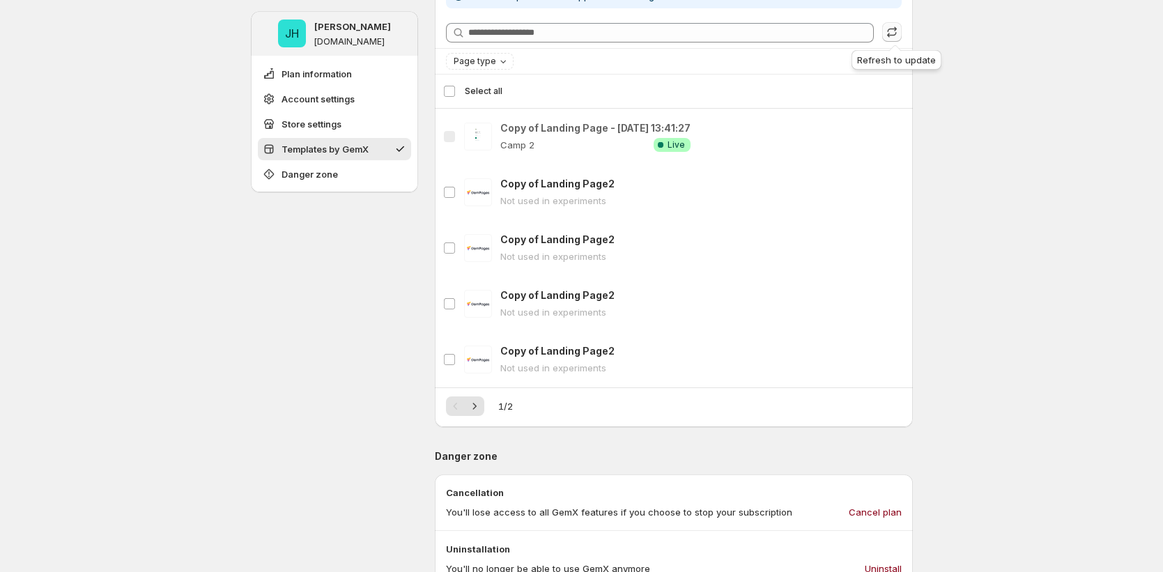
click at [895, 29] on icon "button" at bounding box center [892, 32] width 14 height 14
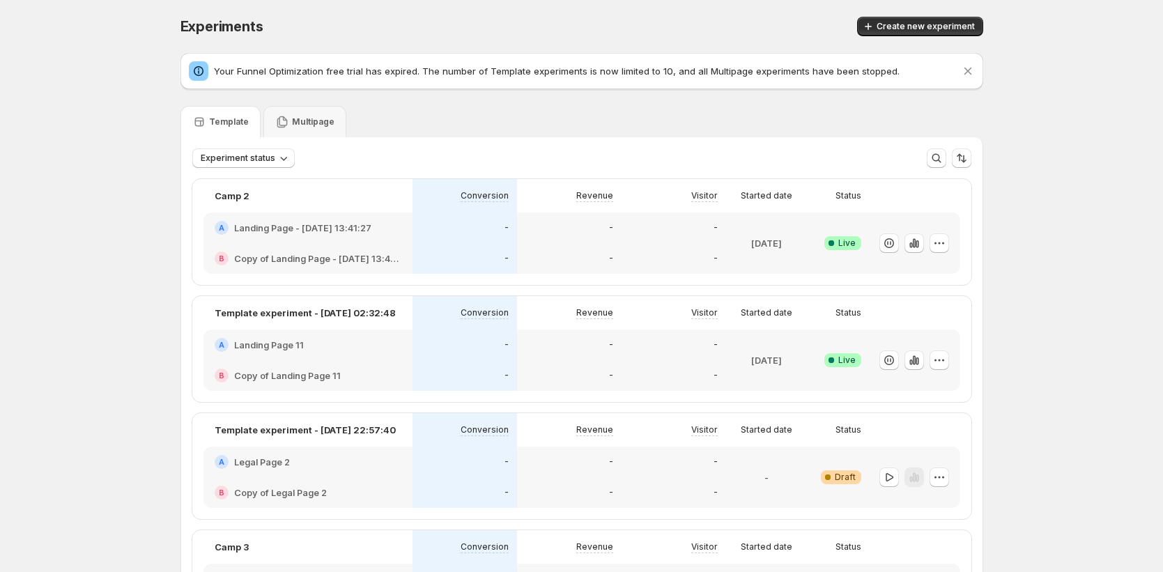
click at [386, 242] on div "A Landing Page - Sep 11, 13:41:27" at bounding box center [307, 228] width 209 height 31
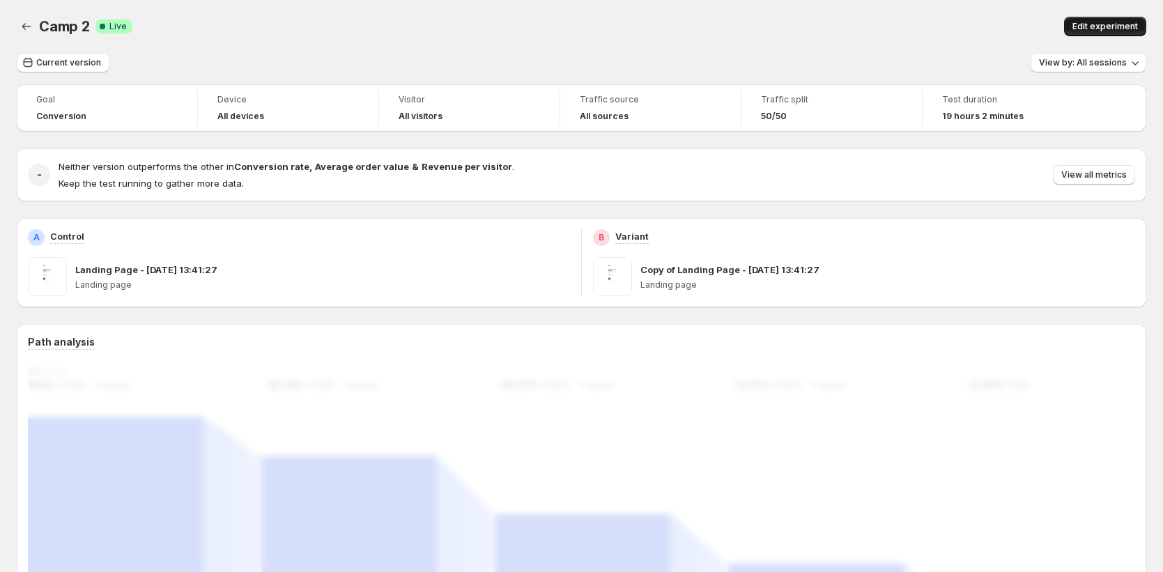
click at [1110, 24] on span "Edit experiment" at bounding box center [1104, 26] width 65 height 11
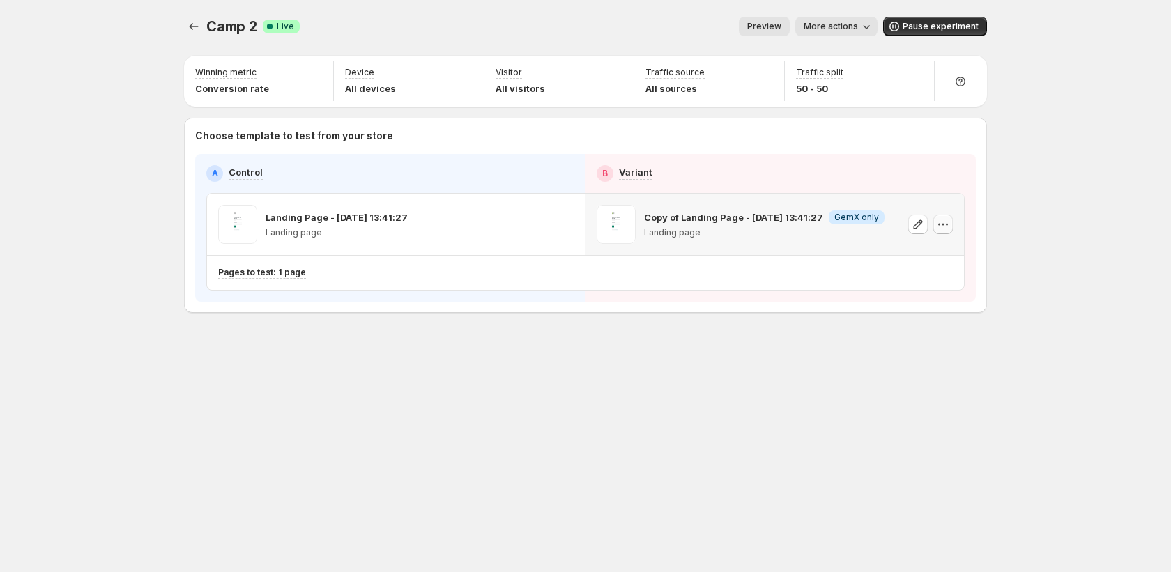
click at [936, 224] on icon "button" at bounding box center [943, 224] width 14 height 14
click at [1013, 203] on div "Camp 2. This page is ready Camp 2 Success Complete Live Preview More actions Mo…" at bounding box center [585, 286] width 1171 height 572
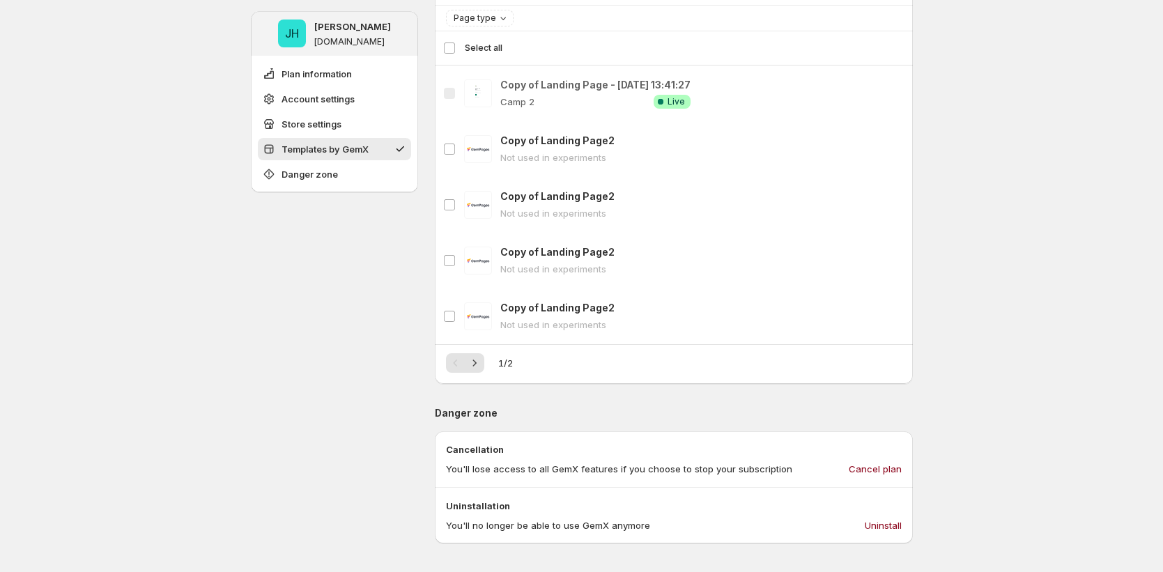
scroll to position [684, 0]
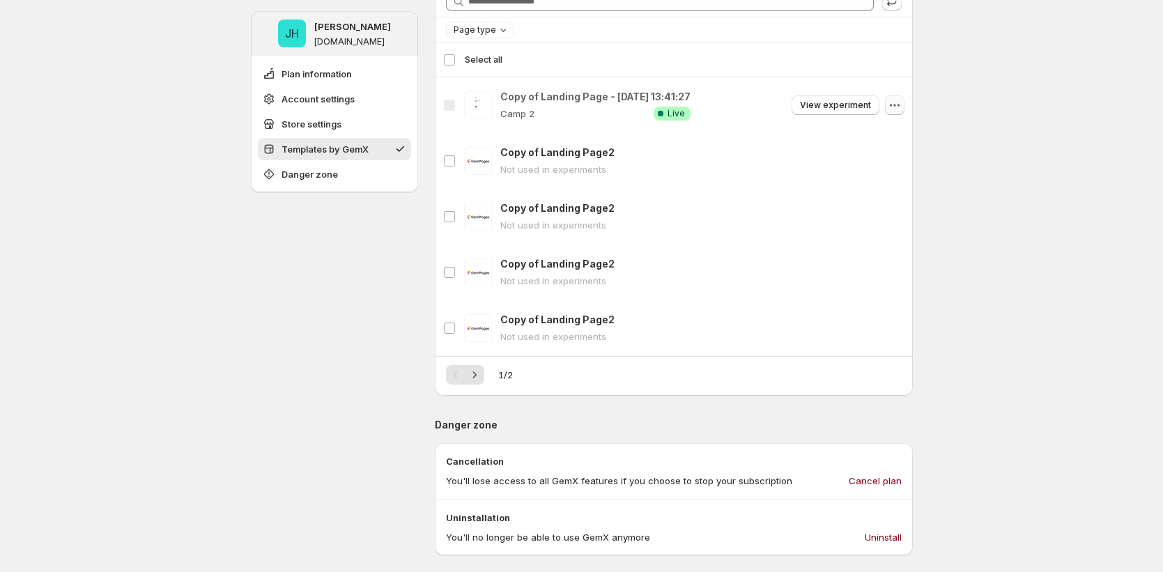
click at [888, 104] on button "button" at bounding box center [895, 105] width 20 height 20
click at [853, 139] on span "Duplicate to GemPages" at bounding box center [814, 135] width 155 height 14
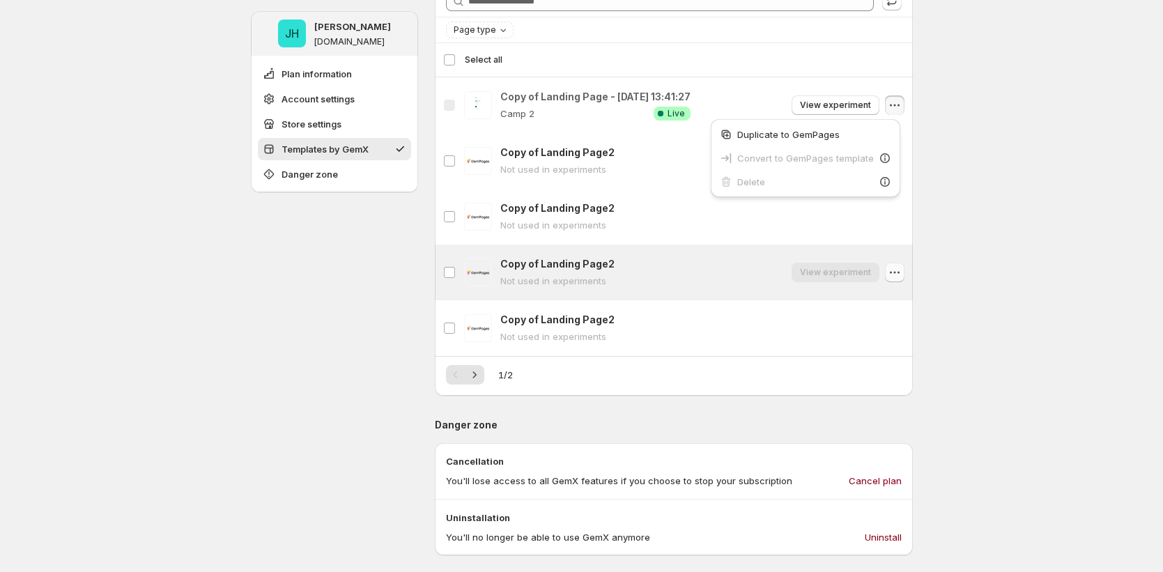
click at [900, 274] on icon "button" at bounding box center [895, 272] width 14 height 14
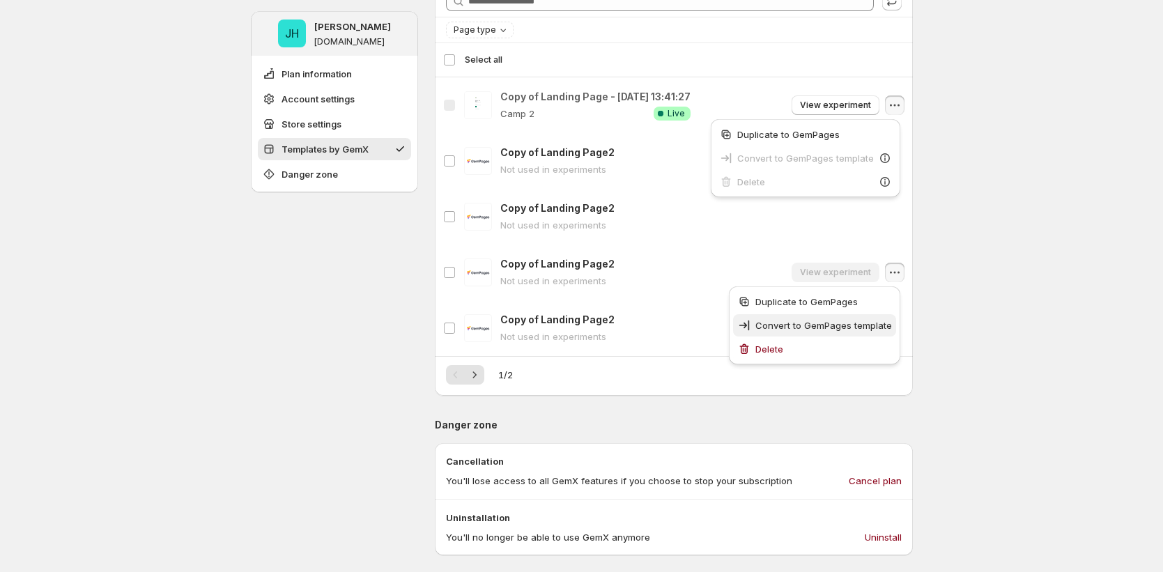
click at [882, 324] on span "Convert to GemPages template" at bounding box center [823, 325] width 137 height 11
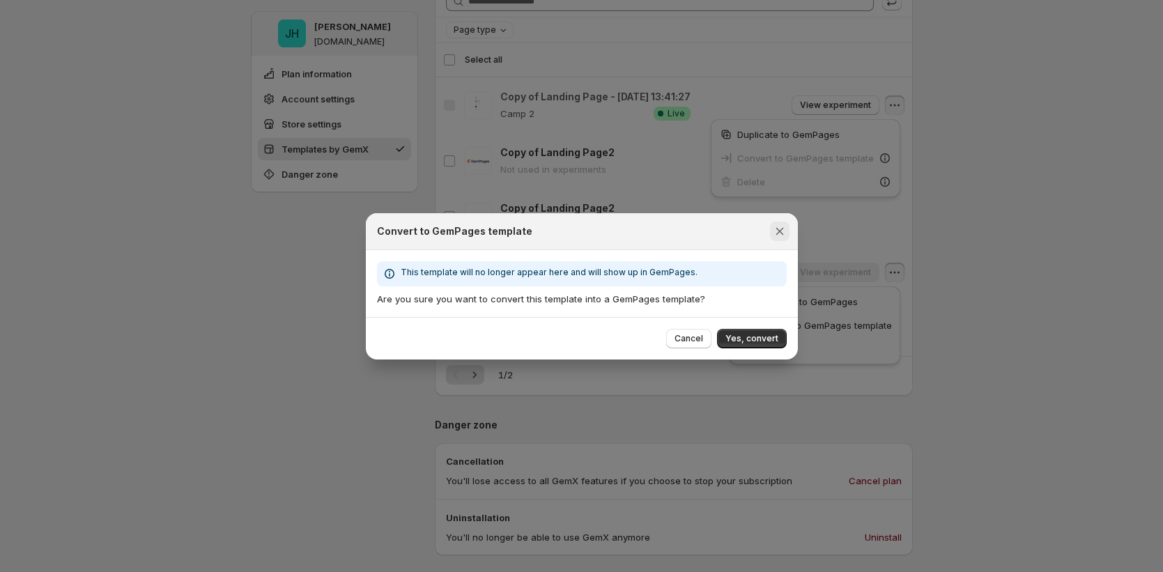
click at [773, 232] on icon "Close" at bounding box center [780, 231] width 14 height 14
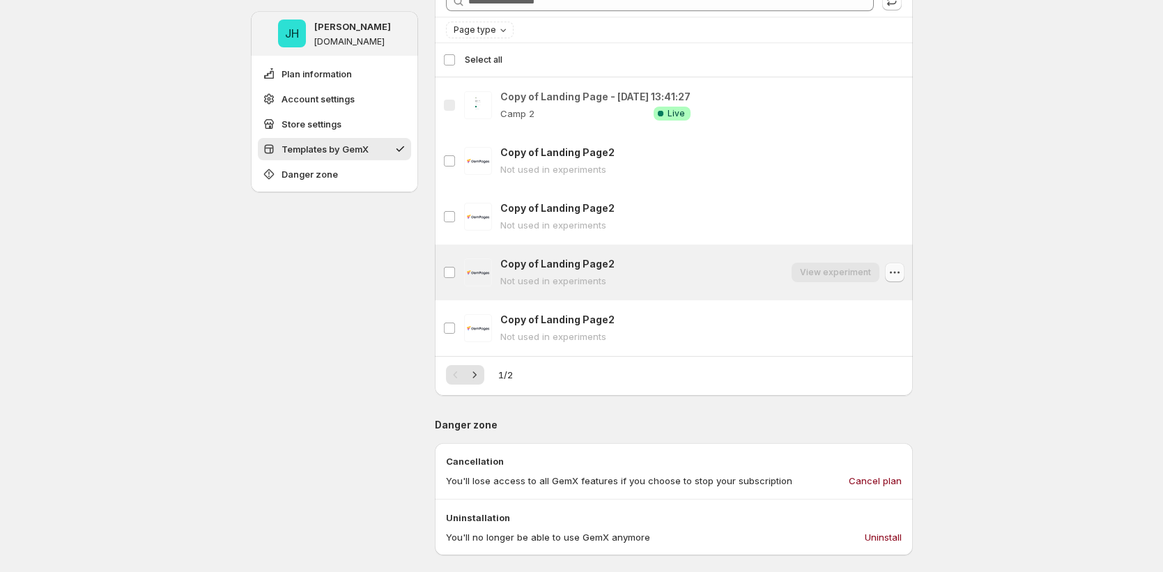
click at [899, 270] on icon "button" at bounding box center [895, 272] width 14 height 14
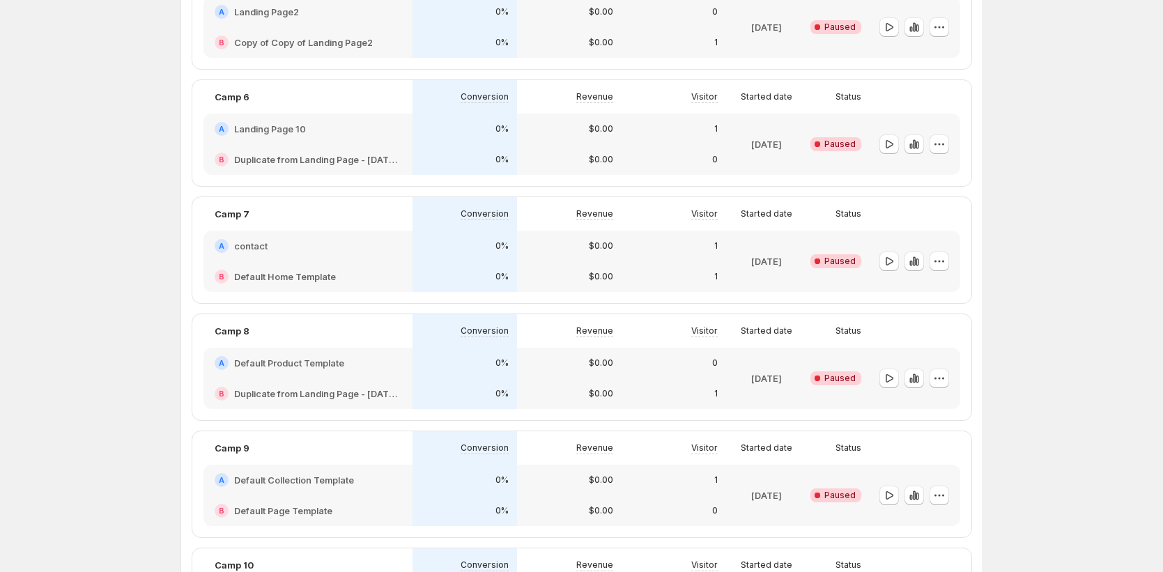
click at [353, 259] on div "A contact" at bounding box center [307, 246] width 209 height 31
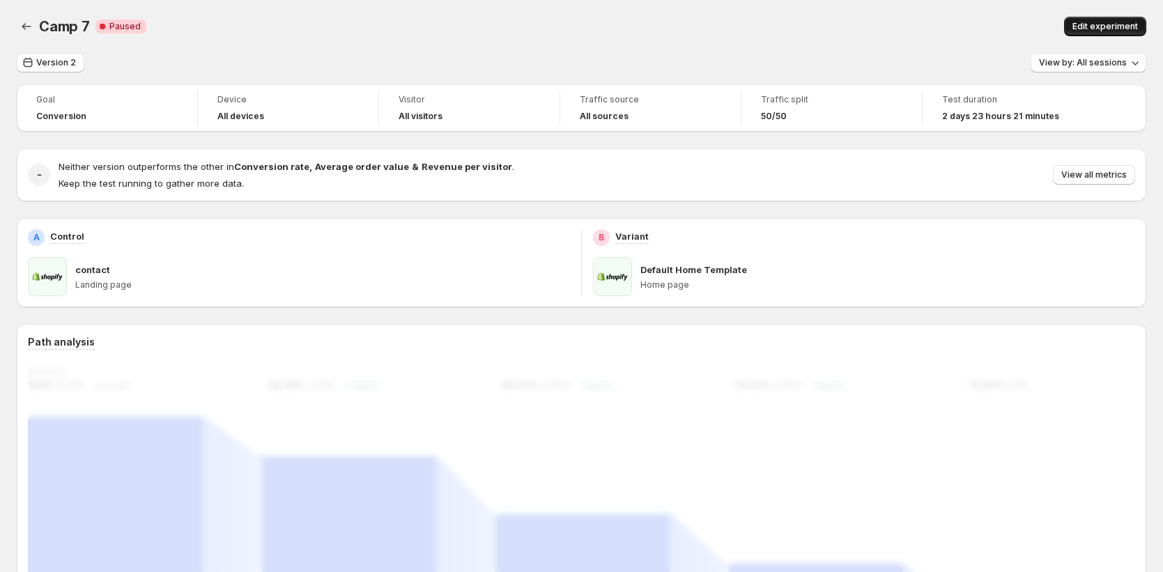
click at [1100, 35] on div "Camp 7. This page is ready Camp 7 Critical Complete Paused Edit experiment" at bounding box center [581, 26] width 1129 height 53
click at [1099, 28] on span "Edit experiment" at bounding box center [1104, 26] width 65 height 11
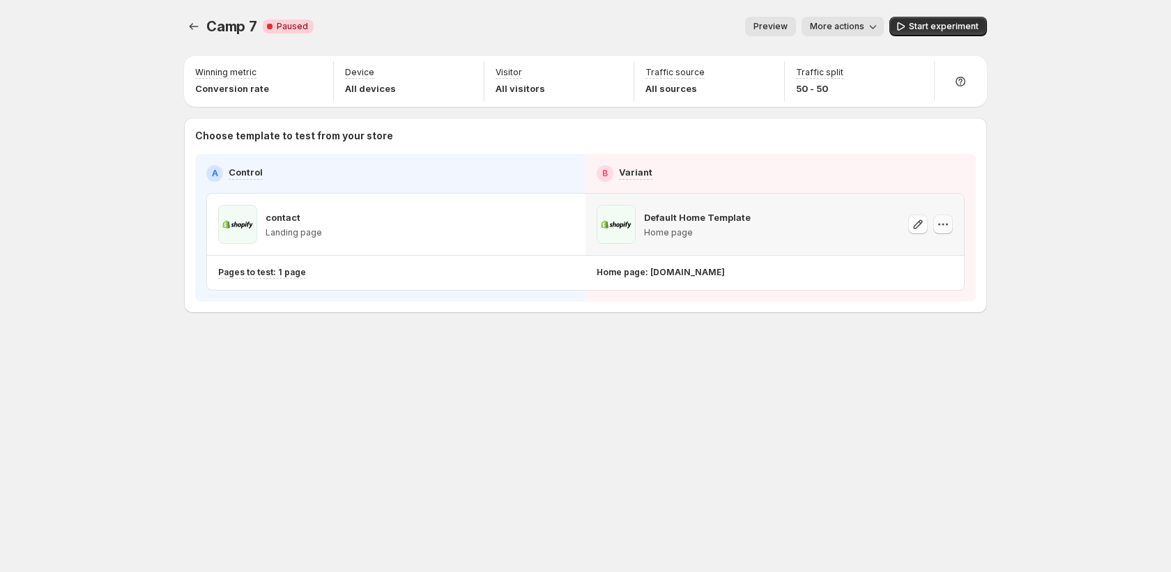
click at [941, 223] on icon "button" at bounding box center [943, 224] width 14 height 14
click at [934, 320] on span "Remove template" at bounding box center [954, 314] width 95 height 14
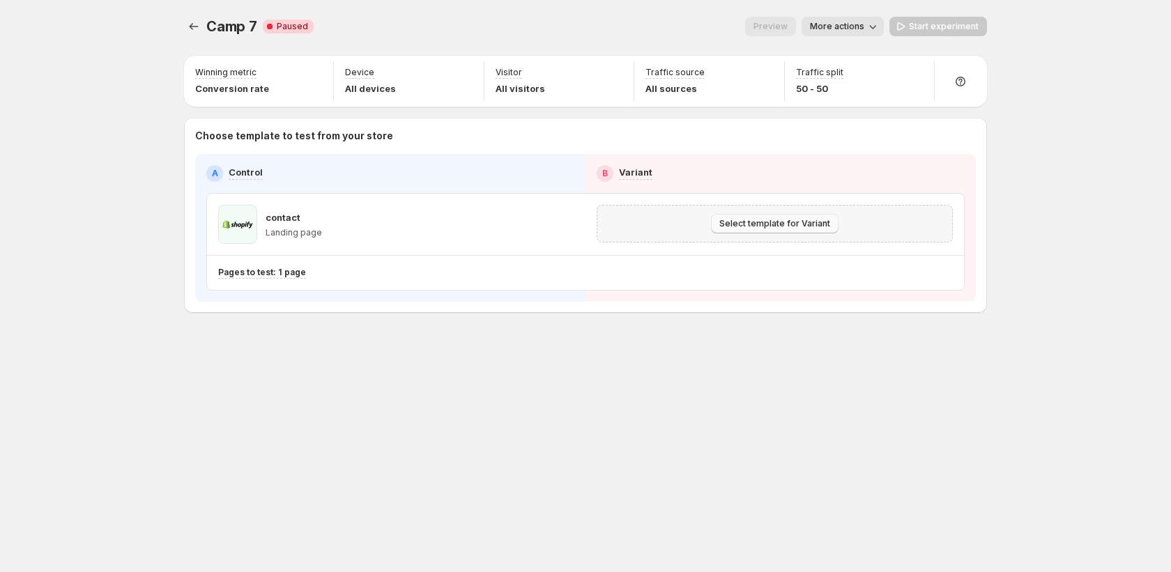
click at [800, 221] on span "Select template for Variant" at bounding box center [774, 223] width 111 height 11
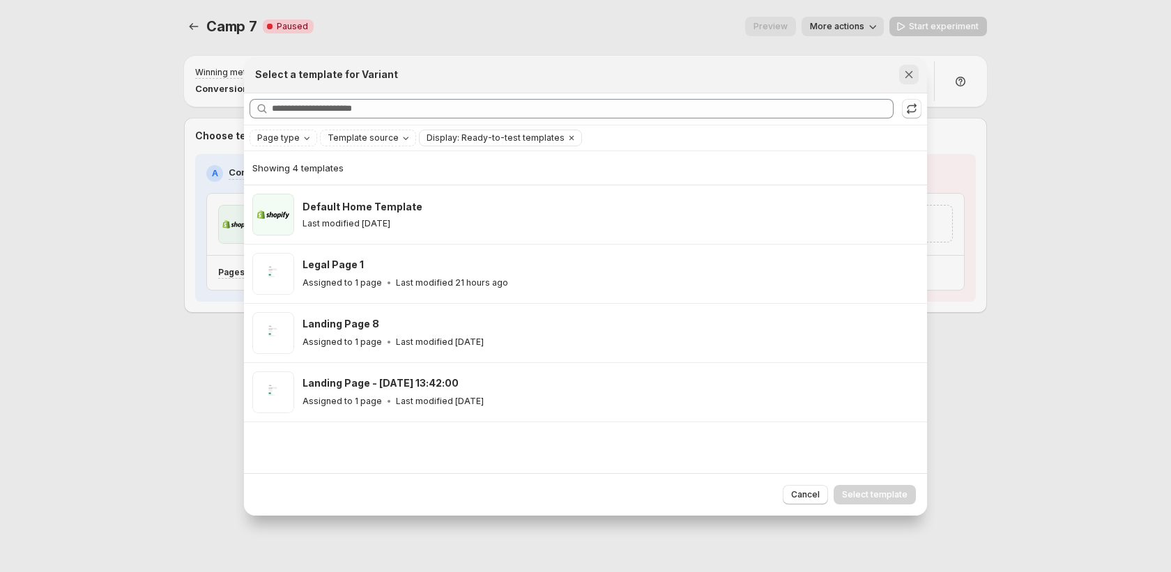
click at [915, 73] on icon "Close" at bounding box center [909, 75] width 14 height 14
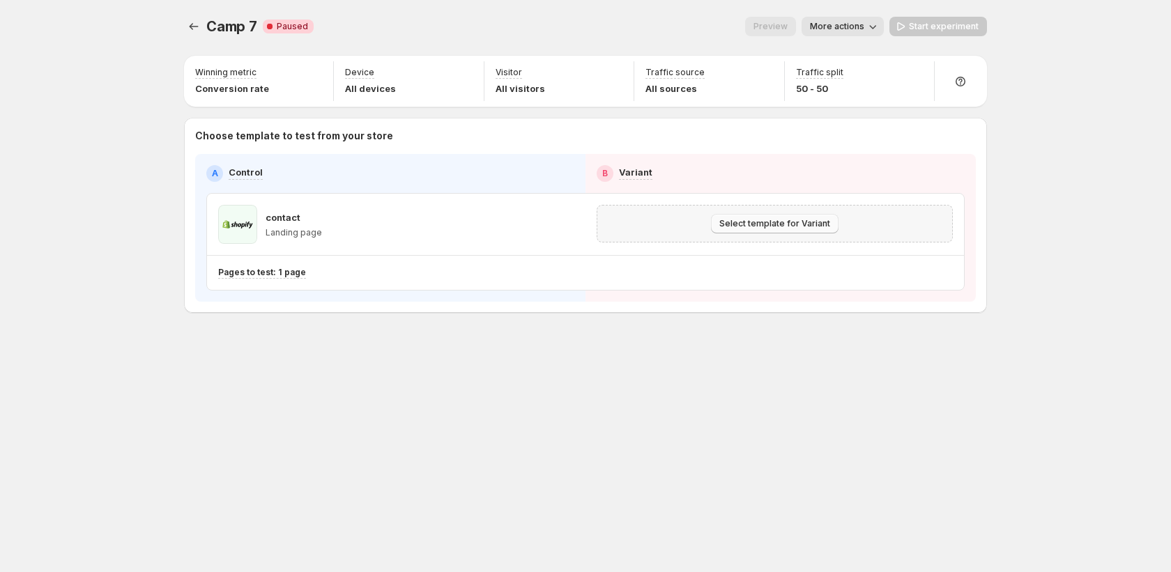
click at [817, 215] on button "Select template for Variant" at bounding box center [775, 224] width 128 height 20
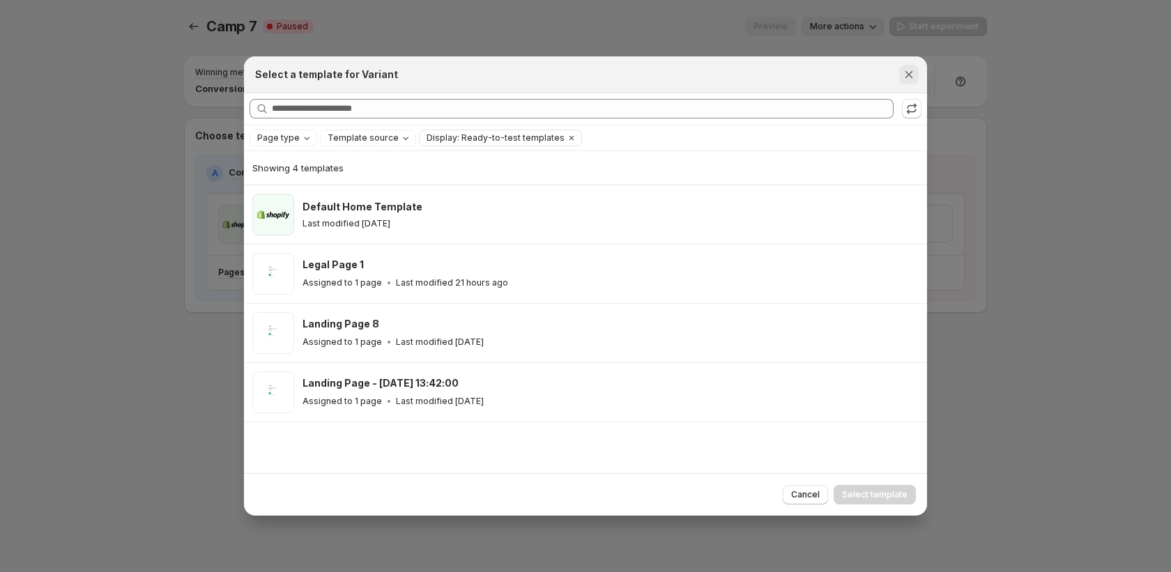
click at [909, 75] on icon "Close" at bounding box center [909, 74] width 8 height 8
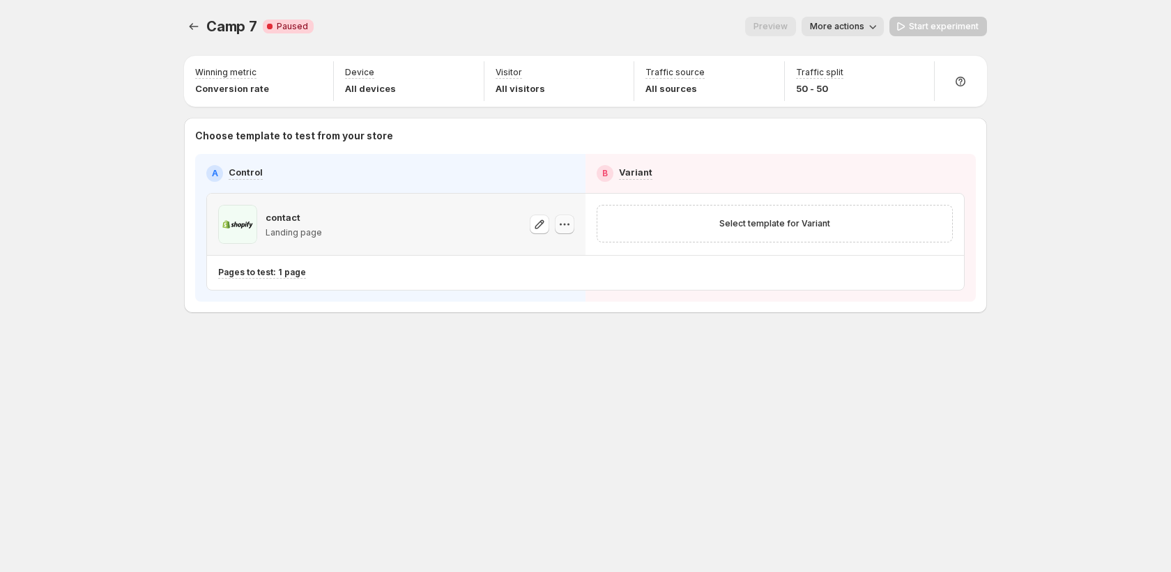
click at [561, 228] on icon "button" at bounding box center [564, 224] width 14 height 14
click at [492, 326] on div "Camp 7. This page is ready Camp 7 Critical Complete Paused Preview More actions…" at bounding box center [585, 194] width 836 height 388
click at [543, 226] on icon "button" at bounding box center [539, 224] width 14 height 14
click at [555, 223] on button "button" at bounding box center [565, 225] width 20 height 20
click at [586, 263] on button "Change template" at bounding box center [568, 253] width 127 height 22
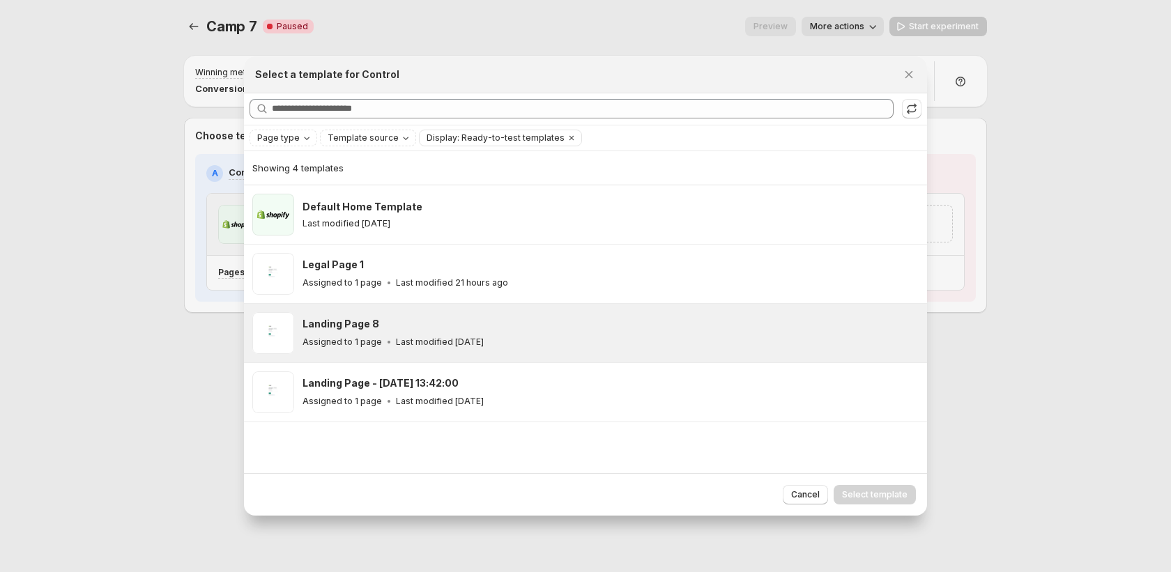
click at [534, 326] on div "Landing Page 8" at bounding box center [608, 324] width 612 height 14
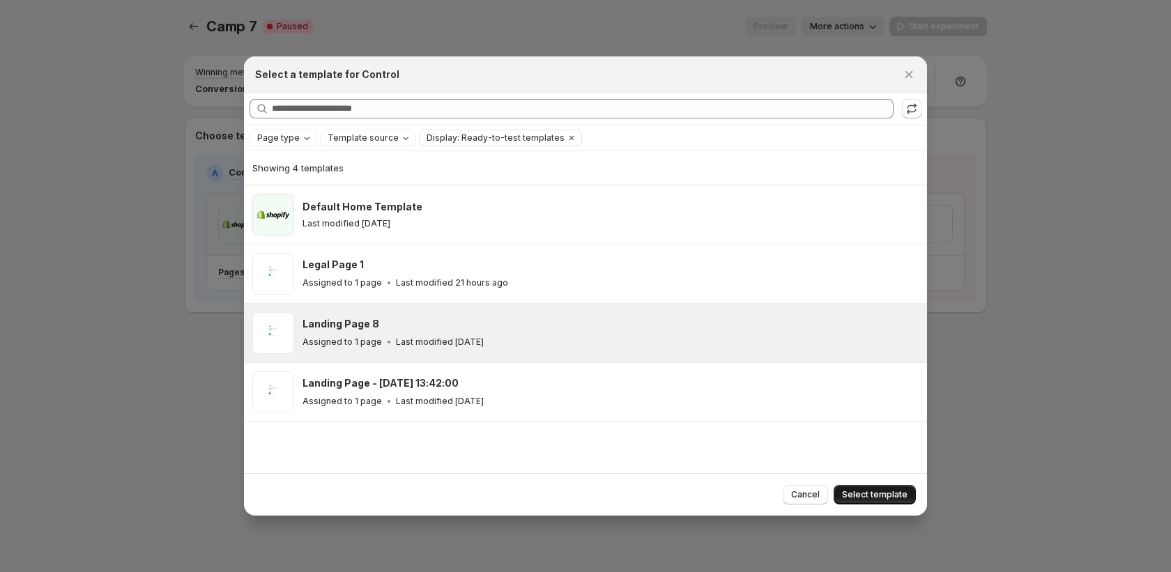
click at [868, 490] on span "Select template" at bounding box center [874, 494] width 65 height 11
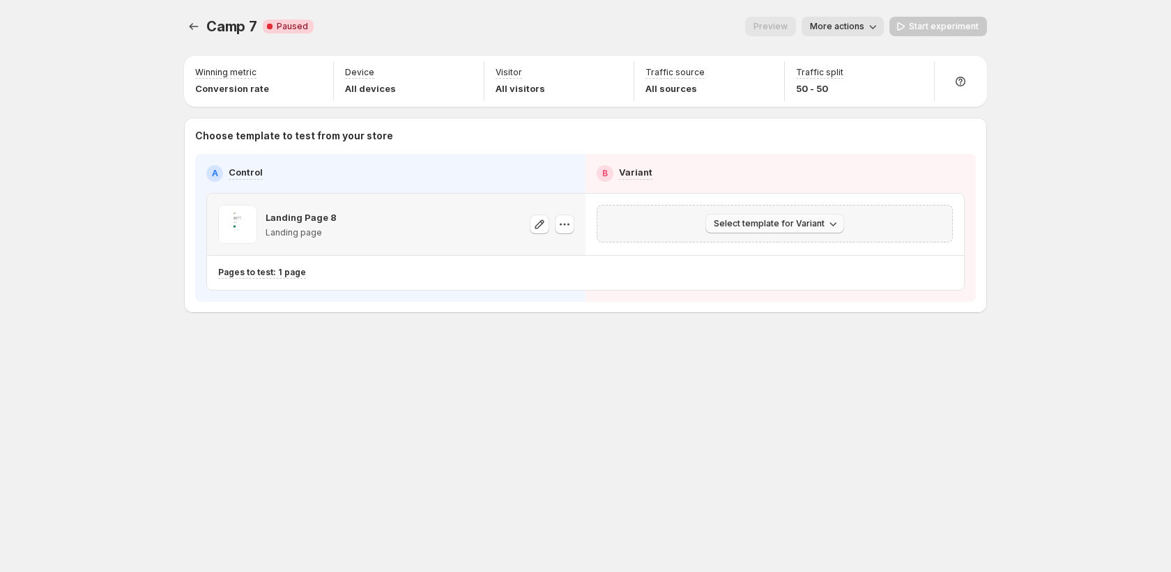
click at [819, 222] on span "Select template for Variant" at bounding box center [768, 223] width 111 height 11
click at [814, 270] on span "Create Variant based on Control" at bounding box center [777, 277] width 142 height 14
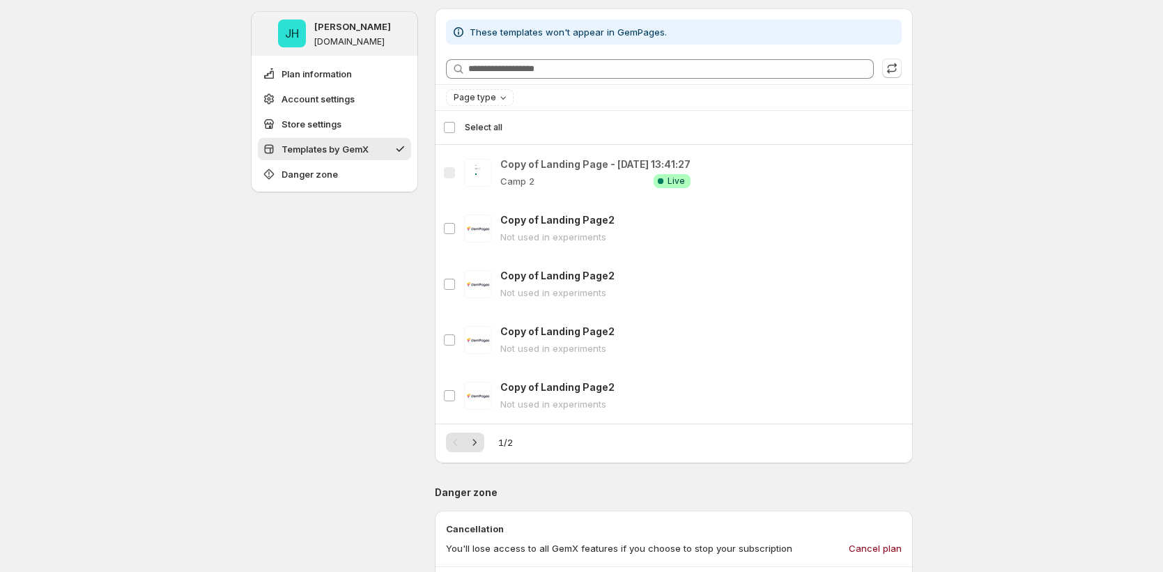
scroll to position [617, 0]
click at [479, 440] on icon "Next" at bounding box center [475, 442] width 14 height 14
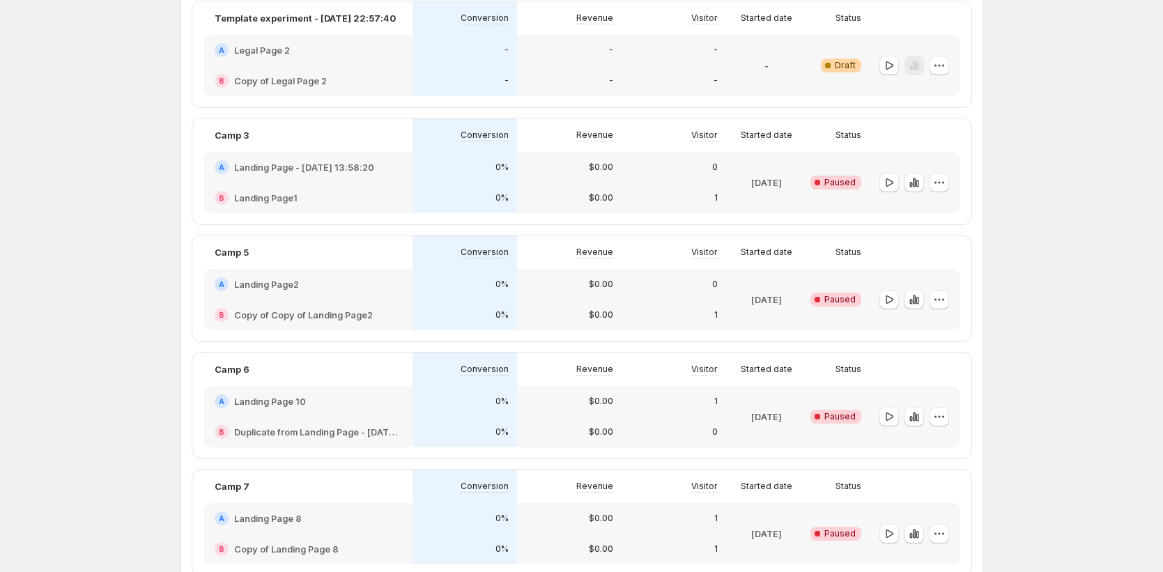
scroll to position [691, 0]
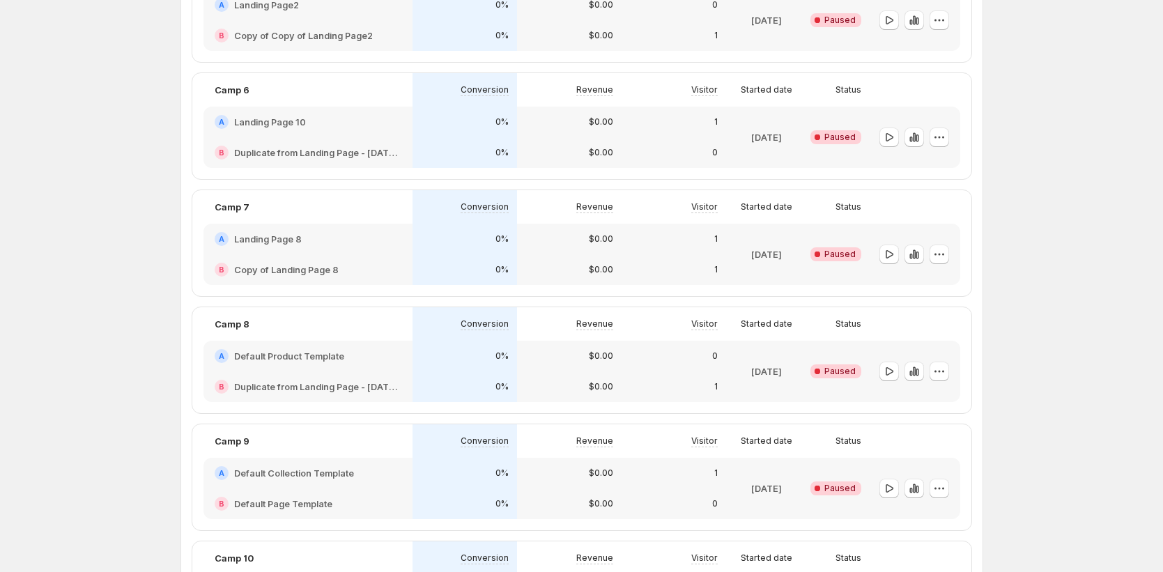
click at [397, 240] on div "A Landing Page 8" at bounding box center [308, 239] width 187 height 14
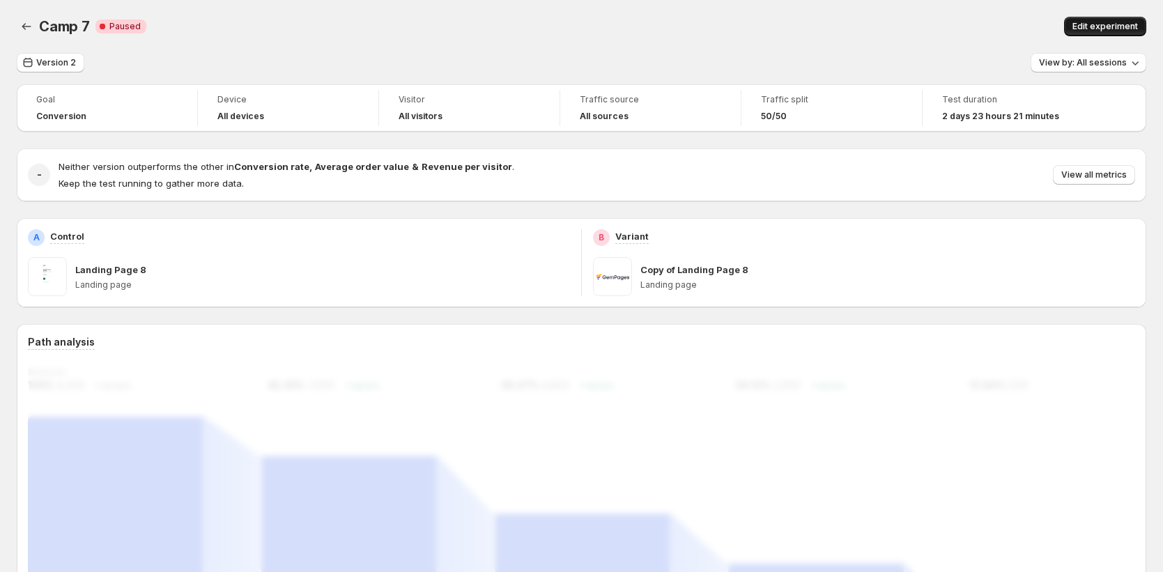
click at [1091, 26] on span "Edit experiment" at bounding box center [1104, 26] width 65 height 11
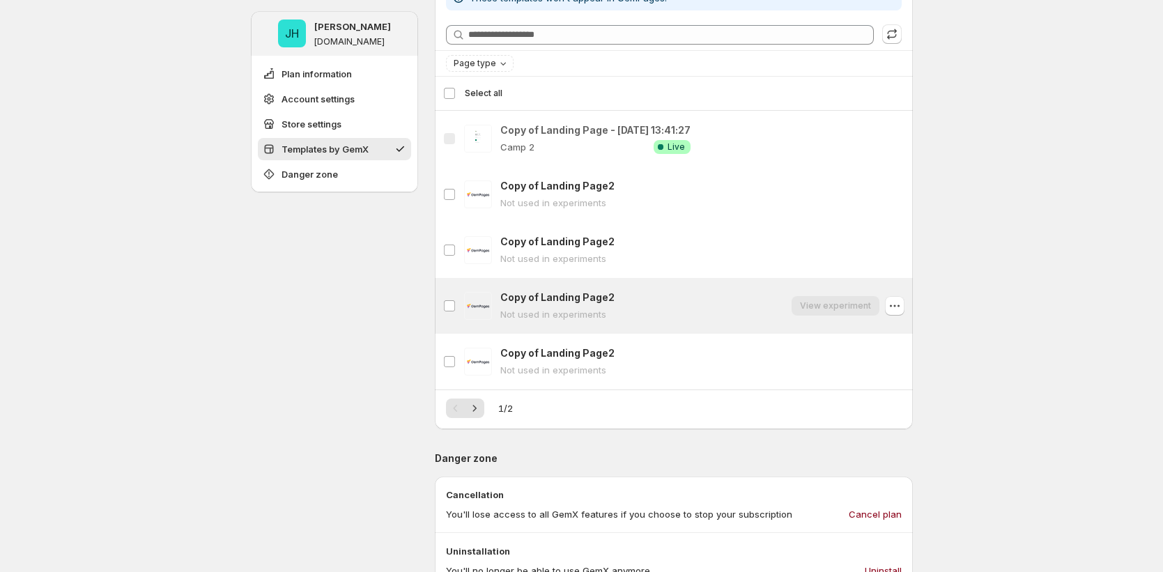
scroll to position [649, 0]
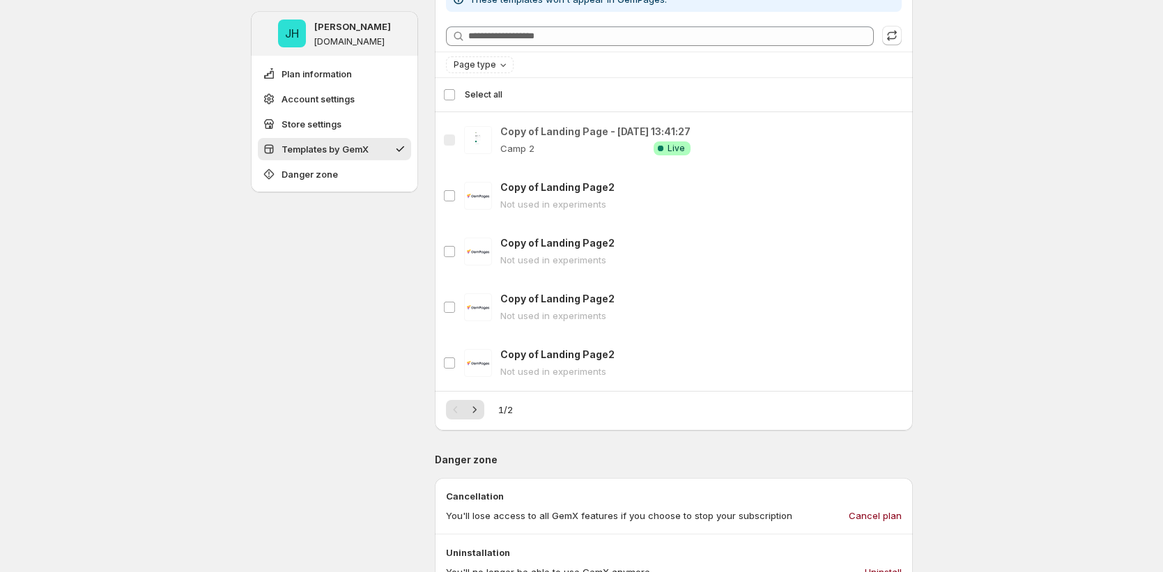
click at [491, 97] on span "Select all" at bounding box center [484, 94] width 38 height 11
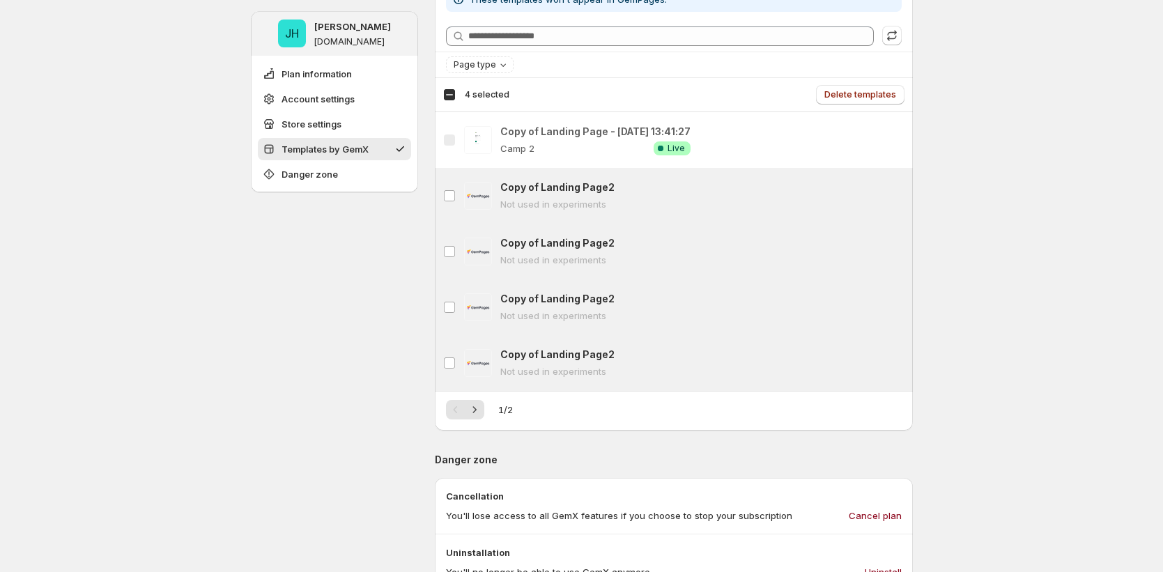
click at [491, 97] on span "4 selected" at bounding box center [487, 94] width 45 height 11
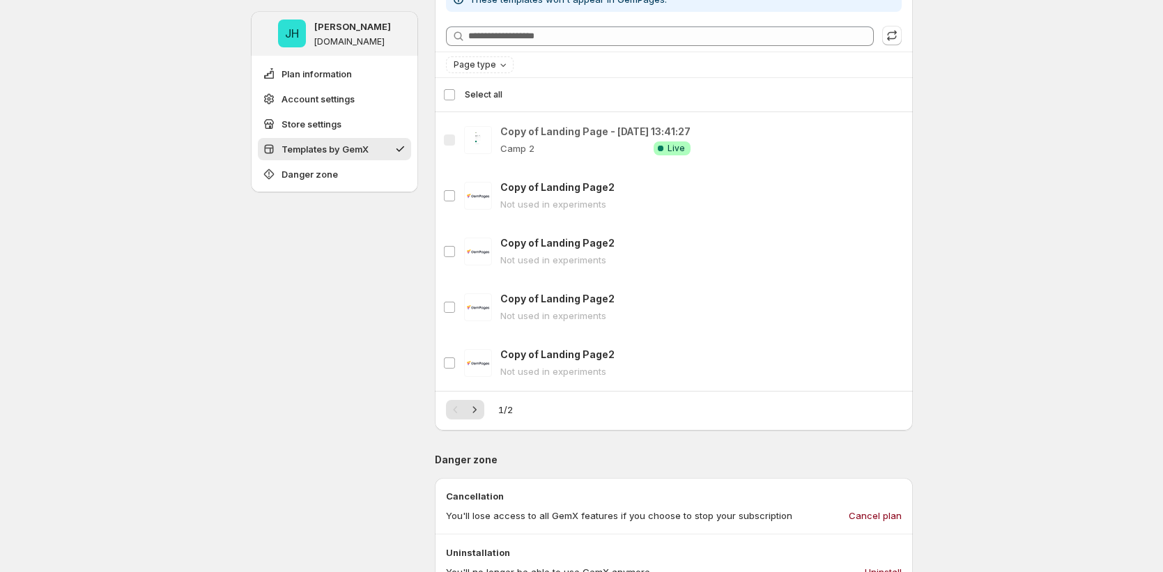
click at [491, 97] on span "Select all" at bounding box center [484, 94] width 38 height 11
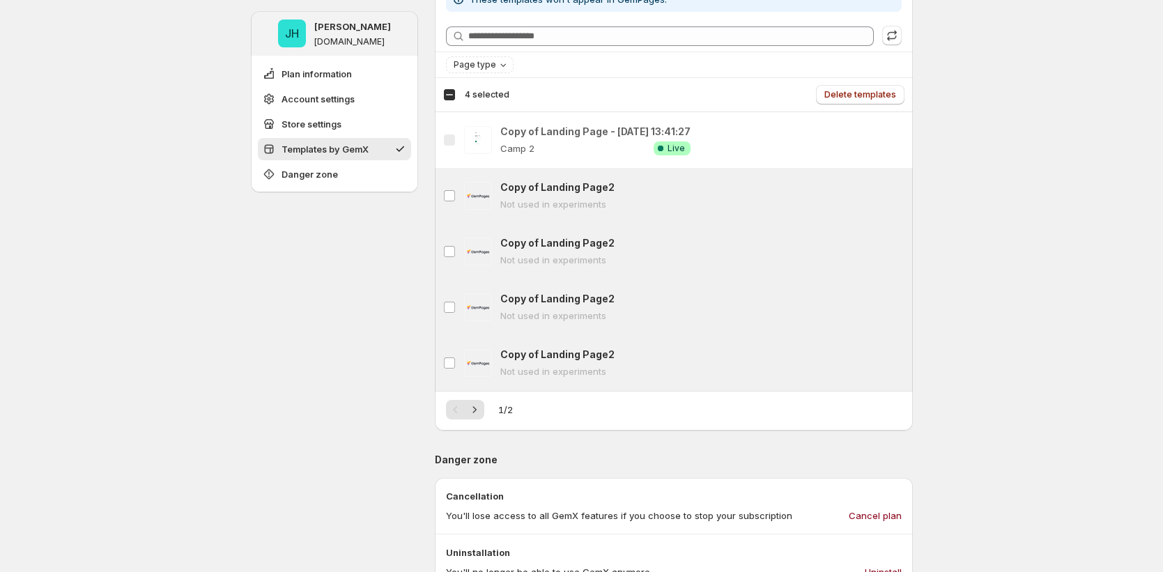
click at [491, 97] on span "4 selected" at bounding box center [487, 94] width 45 height 11
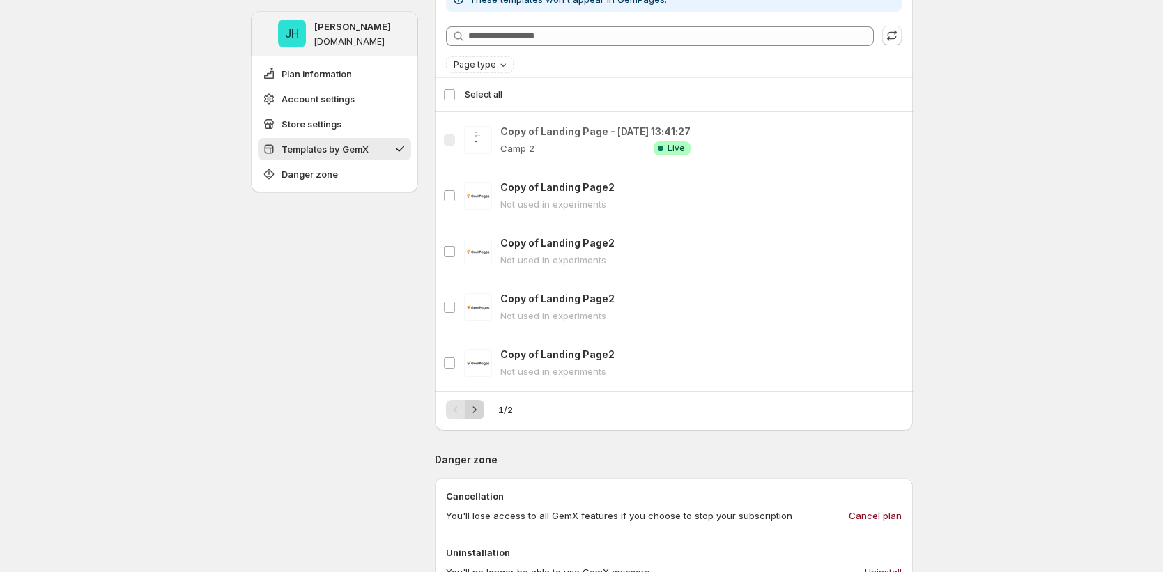
drag, startPoint x: 484, startPoint y: 421, endPoint x: 479, endPoint y: 410, distance: 11.5
click at [479, 410] on div "These templates won't appear in GemPages. Searching templates Page type Select …" at bounding box center [674, 203] width 478 height 455
click at [479, 410] on icon "Next" at bounding box center [475, 410] width 14 height 14
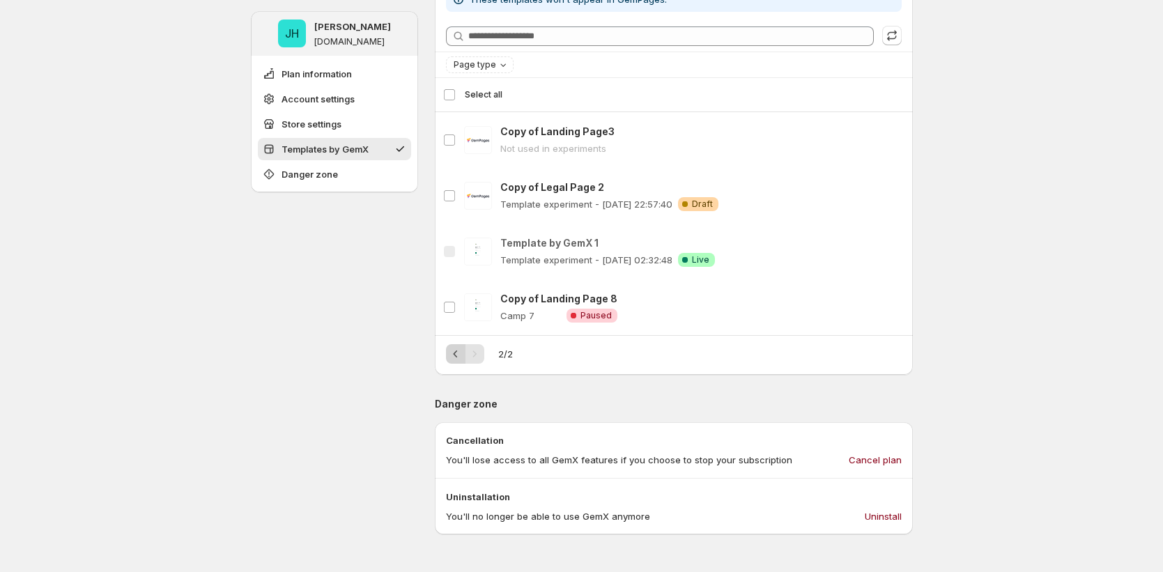
click at [462, 349] on icon "Previous" at bounding box center [456, 354] width 14 height 14
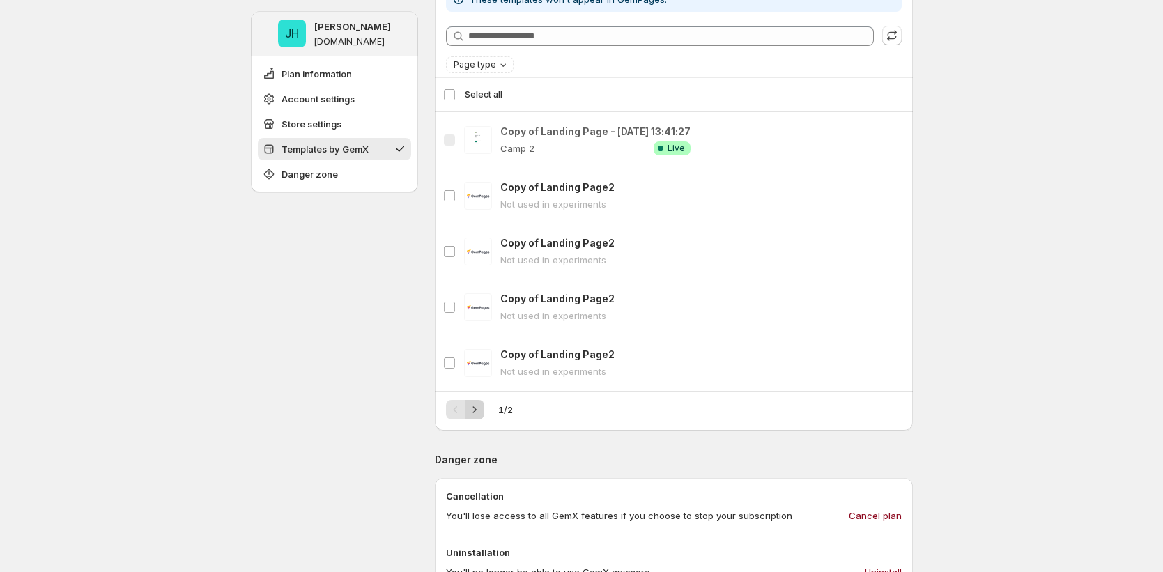
click at [481, 407] on icon "Next" at bounding box center [475, 410] width 14 height 14
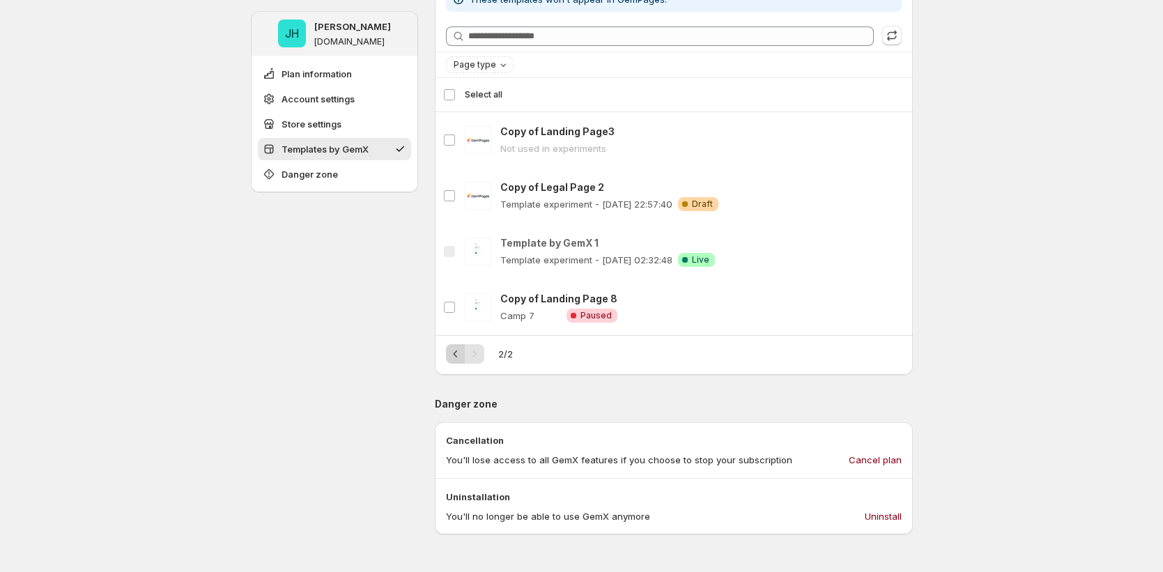
click at [459, 355] on icon "Previous" at bounding box center [456, 354] width 14 height 14
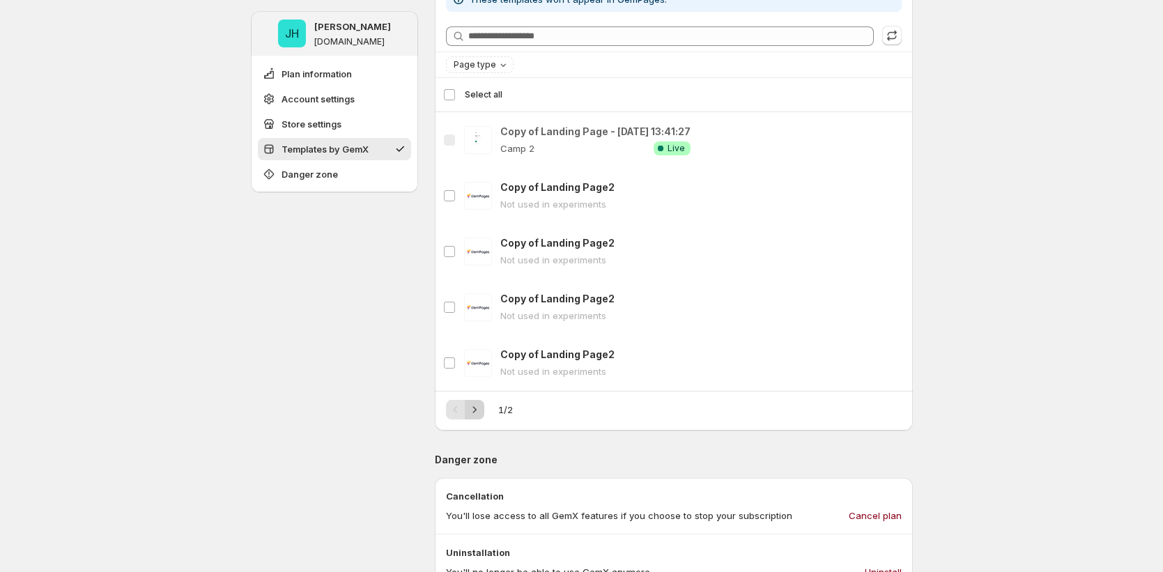
click at [480, 415] on icon "Next" at bounding box center [475, 410] width 14 height 14
